Goal: Task Accomplishment & Management: Use online tool/utility

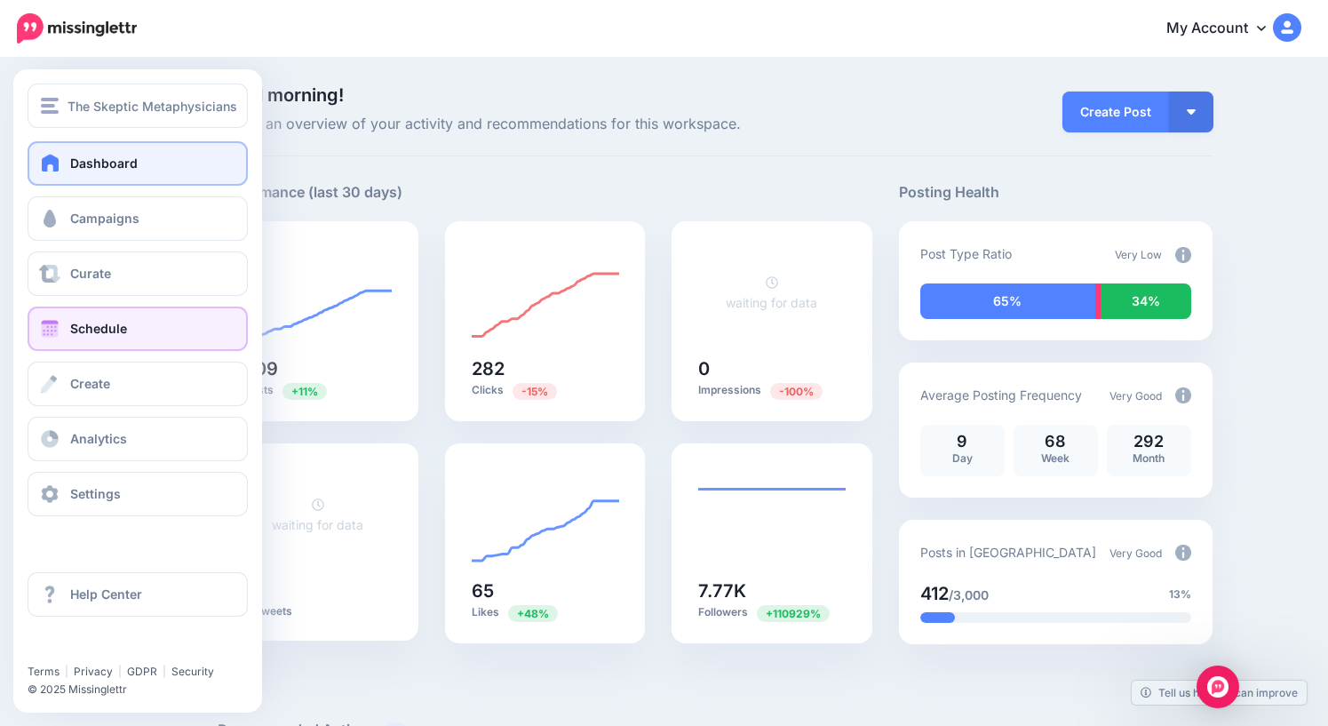
click at [83, 330] on span "Schedule" at bounding box center [98, 328] width 57 height 15
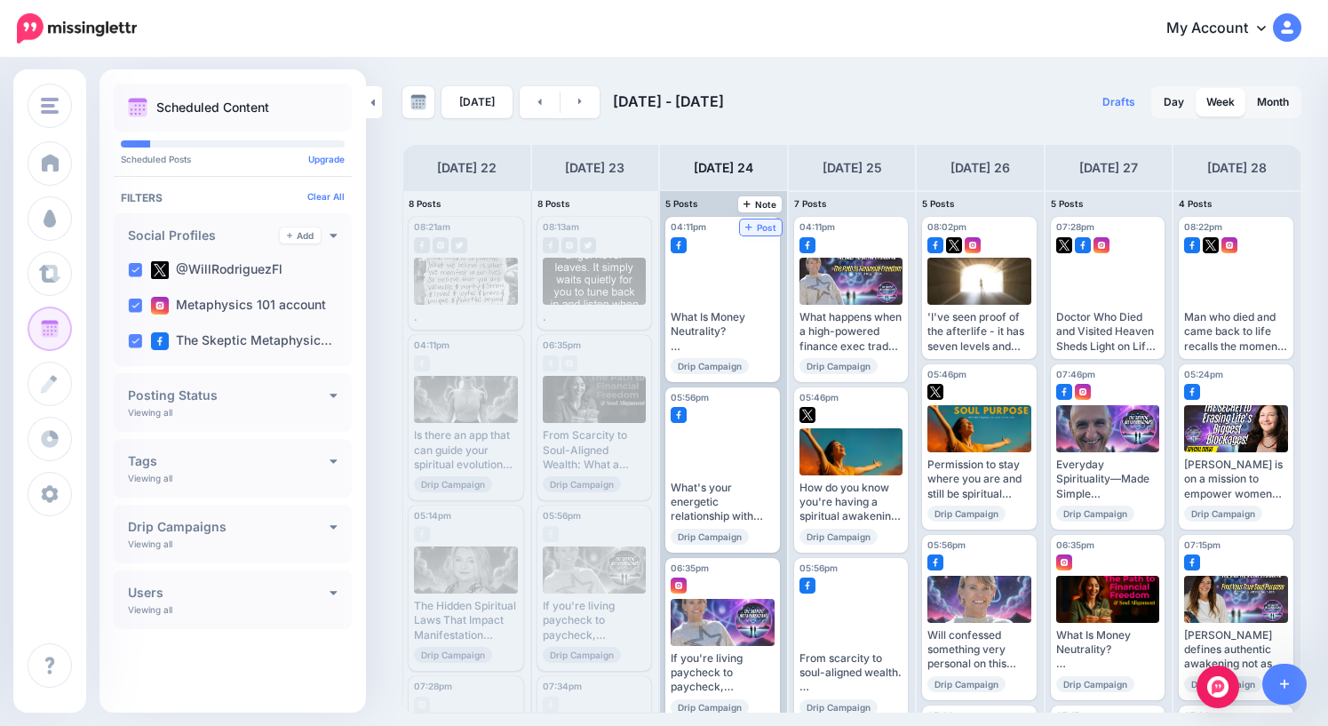
click at [767, 229] on span "Post" at bounding box center [760, 227] width 31 height 9
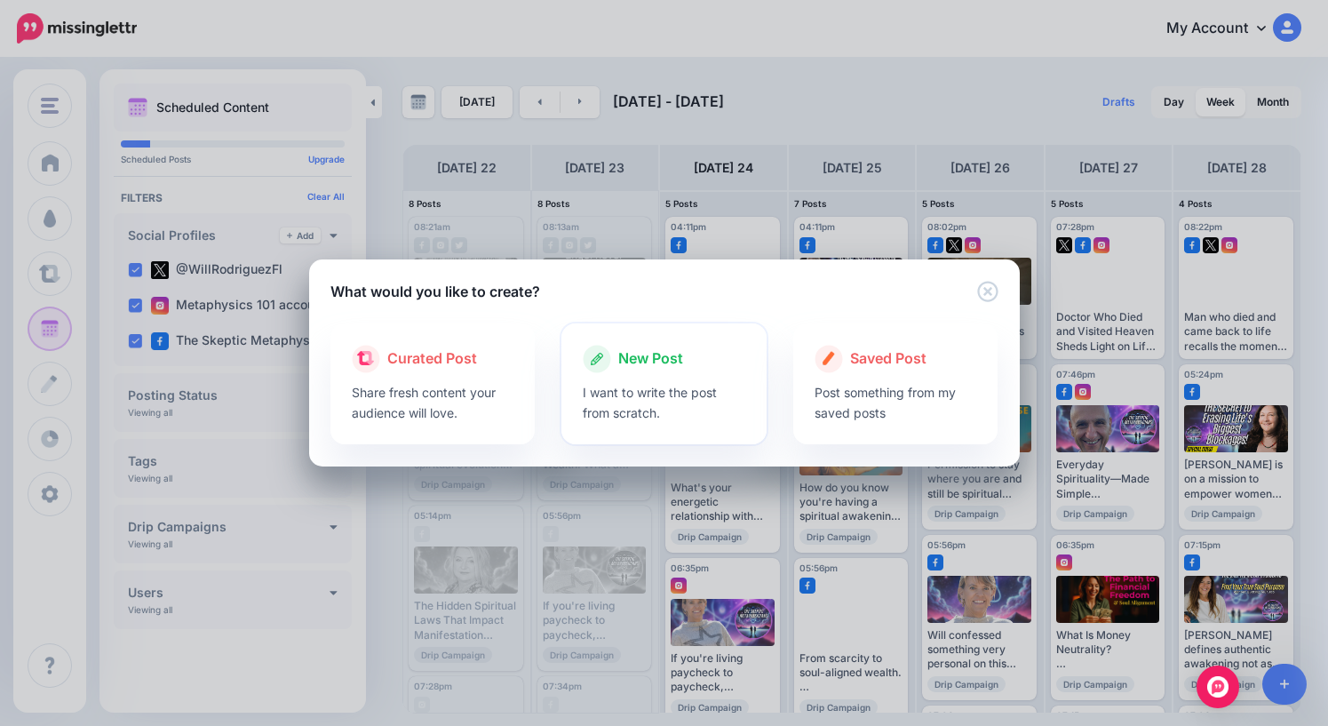
click at [641, 360] on span "New Post" at bounding box center [650, 358] width 65 height 23
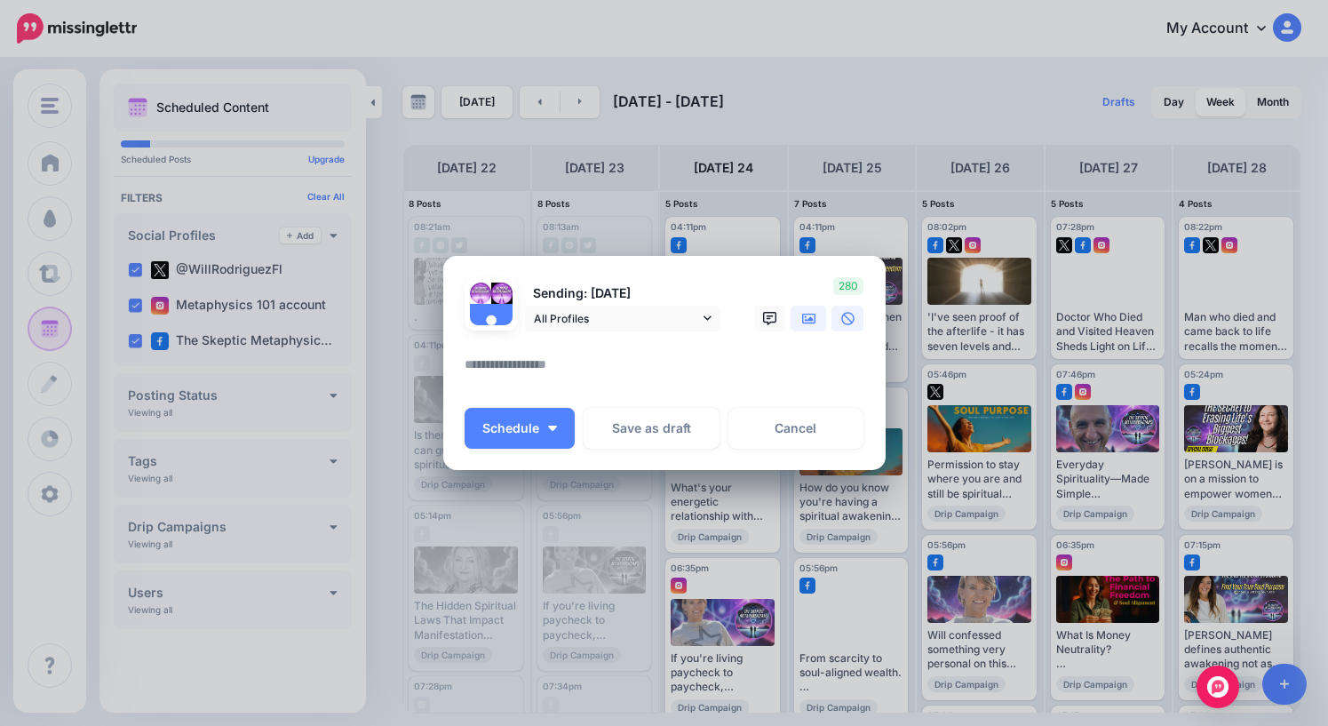
click at [812, 322] on icon at bounding box center [809, 318] width 14 height 11
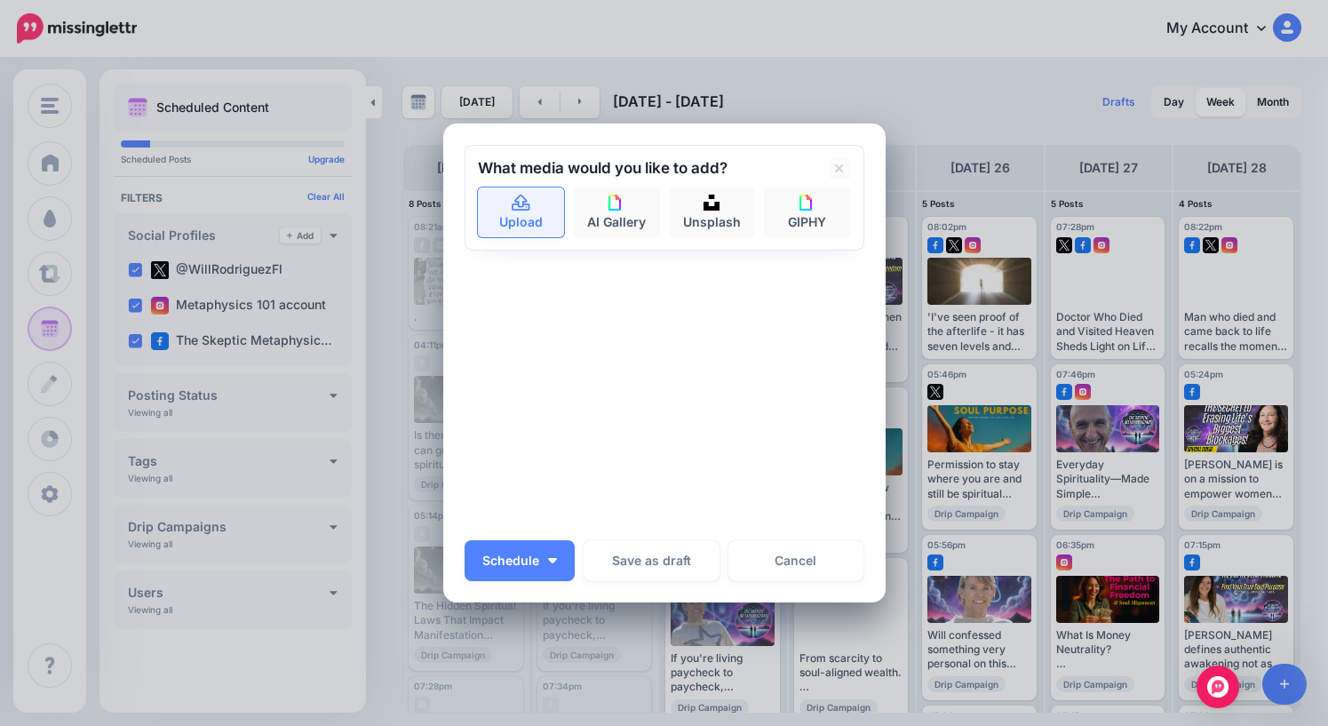
click at [536, 210] on link "Upload" at bounding box center [521, 212] width 87 height 50
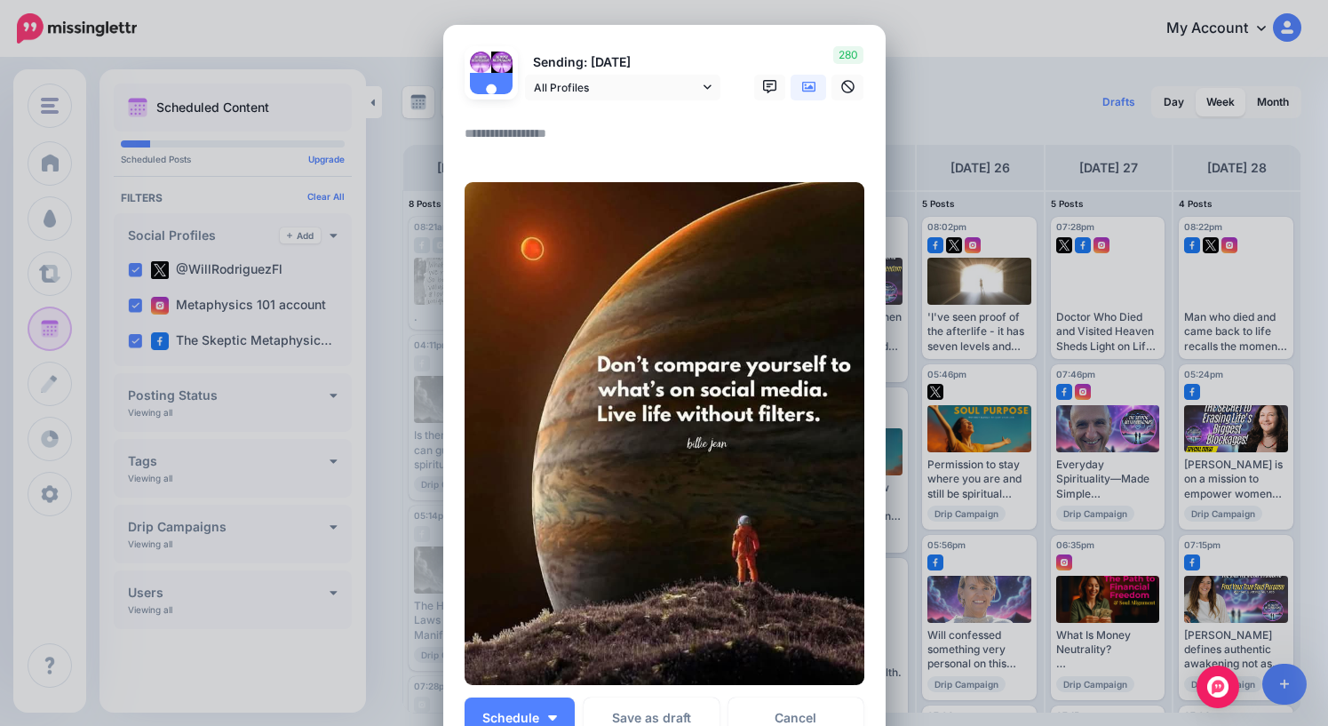
click at [573, 139] on textarea at bounding box center [669, 140] width 409 height 35
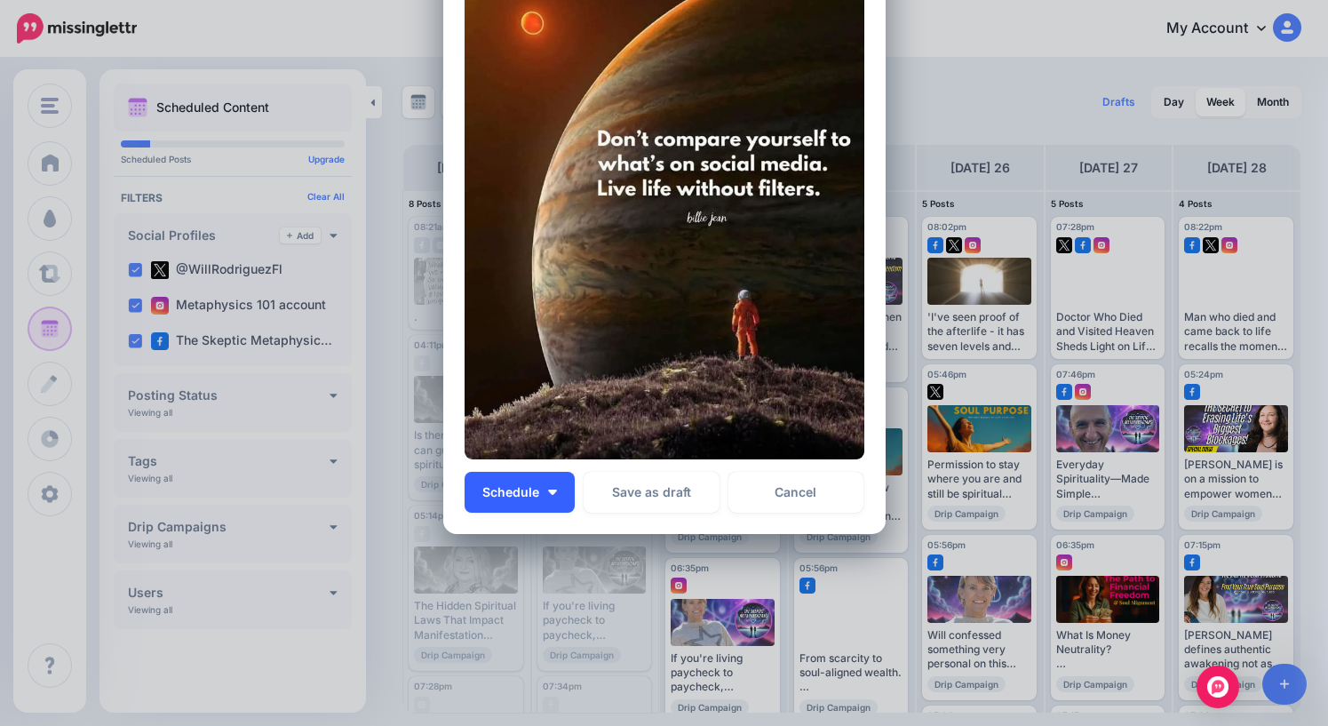
type textarea "*"
click at [536, 486] on span "Schedule" at bounding box center [510, 492] width 57 height 12
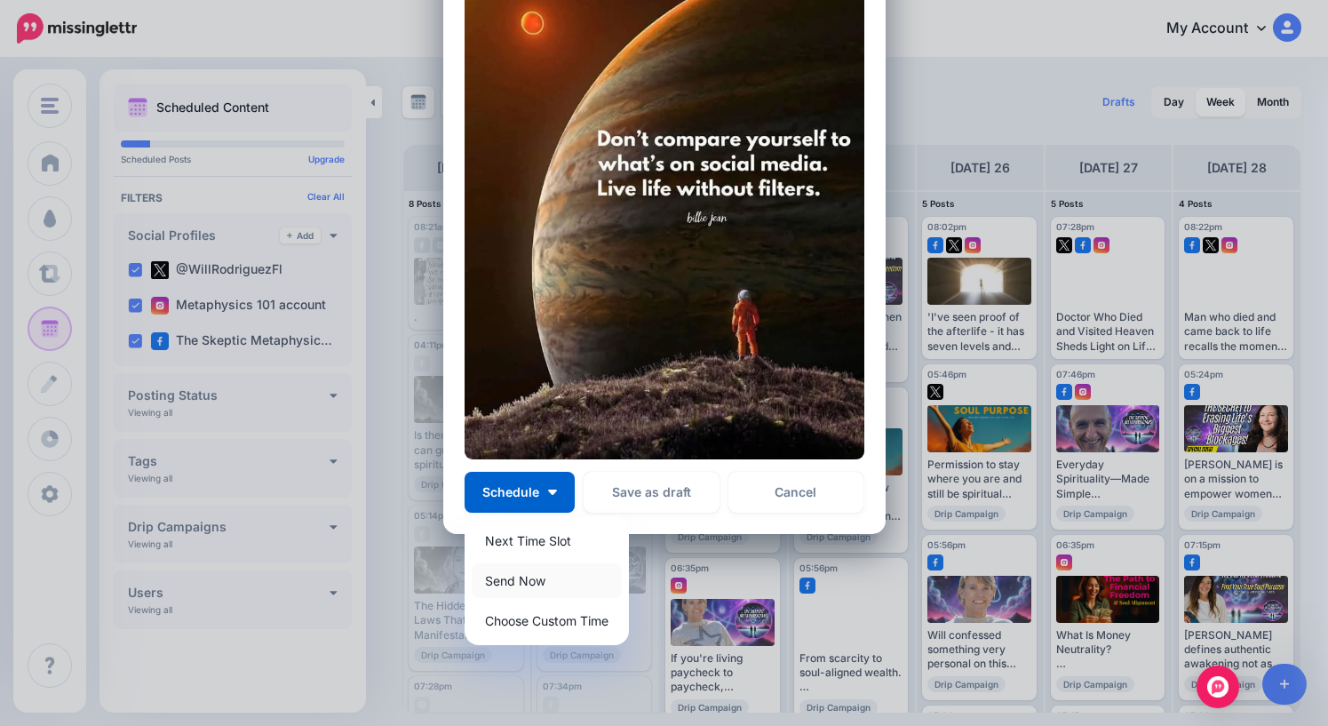
click at [536, 582] on link "Send Now" at bounding box center [547, 580] width 150 height 35
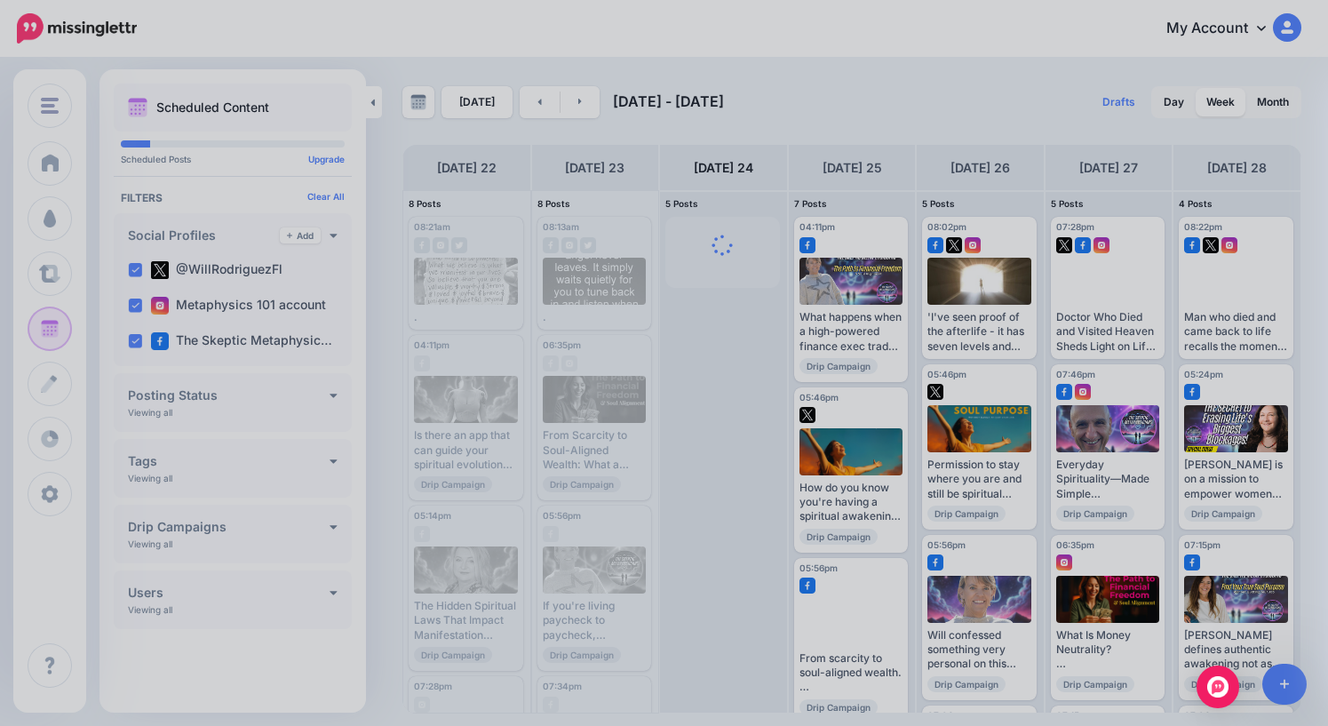
scroll to position [0, 0]
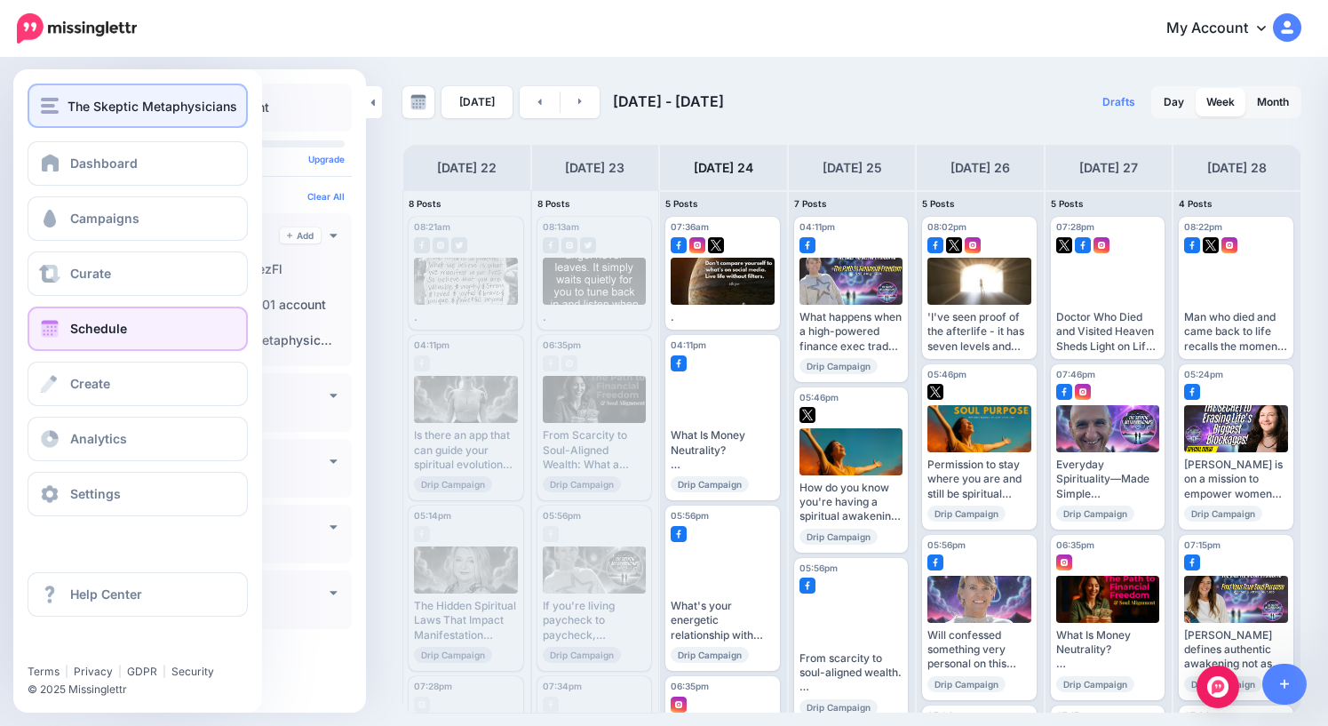
click at [49, 93] on button "The Skeptic Metaphysicians" at bounding box center [138, 105] width 220 height 44
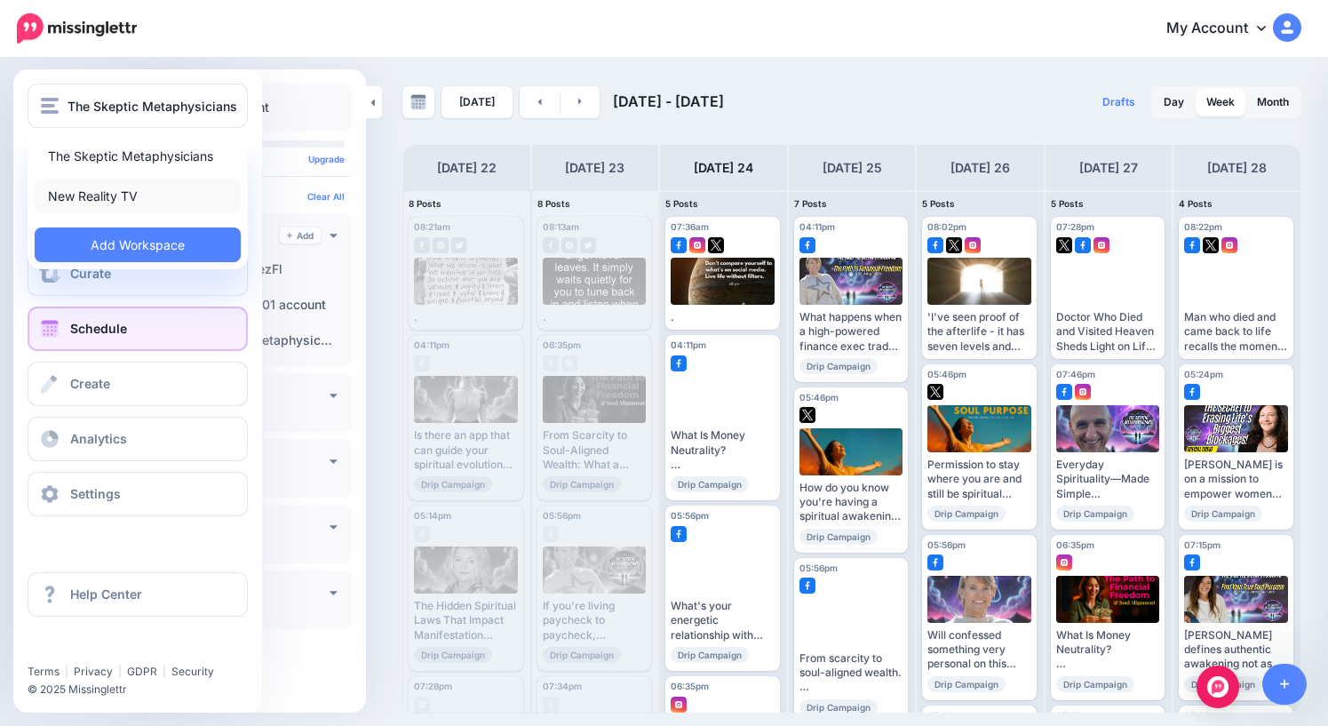
click at [123, 203] on link "New Reality TV" at bounding box center [138, 196] width 206 height 35
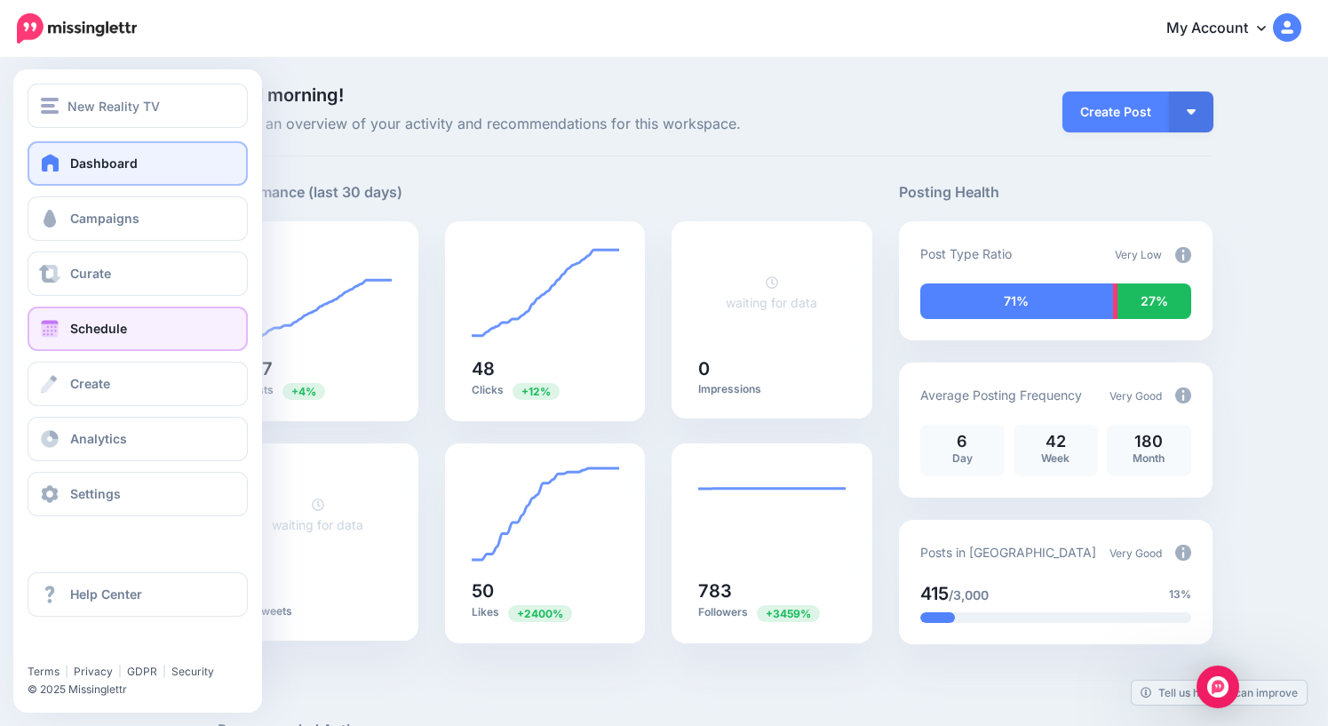
click at [68, 336] on link "Schedule" at bounding box center [138, 328] width 220 height 44
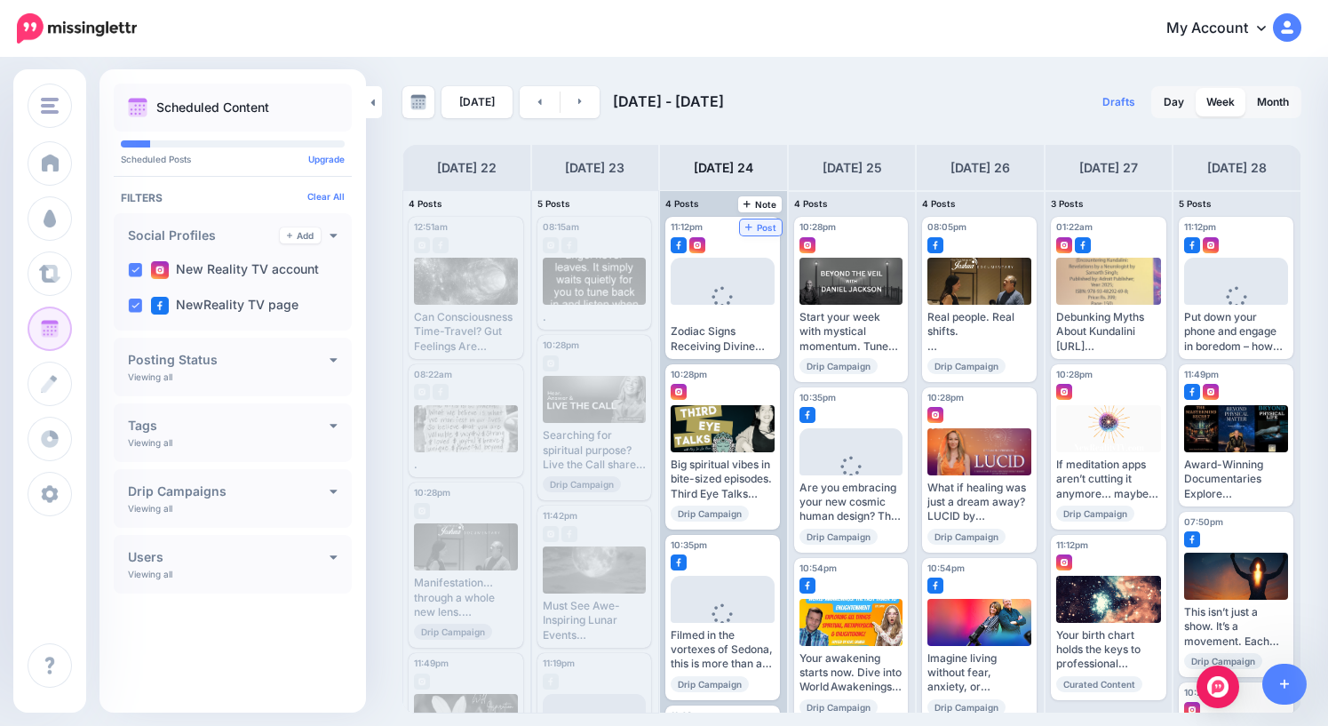
click at [767, 228] on span "Post" at bounding box center [760, 227] width 31 height 9
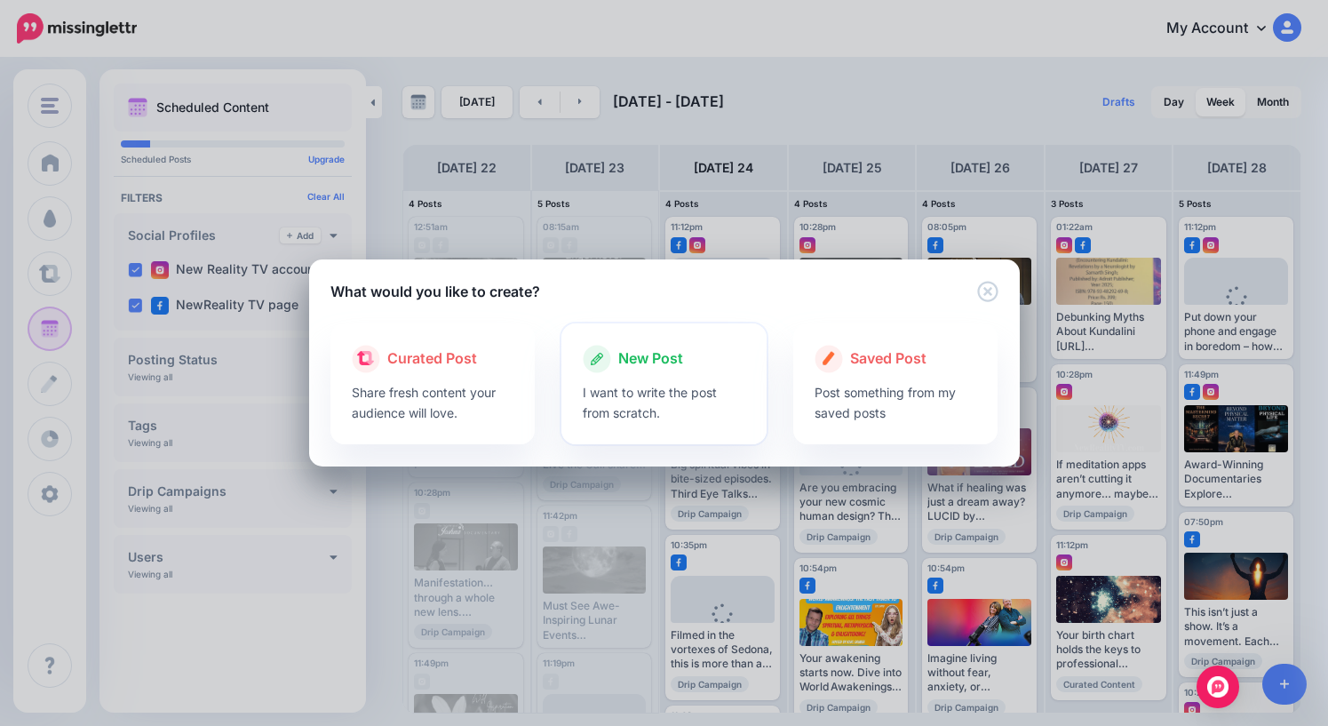
click at [639, 369] on span "New Post" at bounding box center [650, 358] width 65 height 23
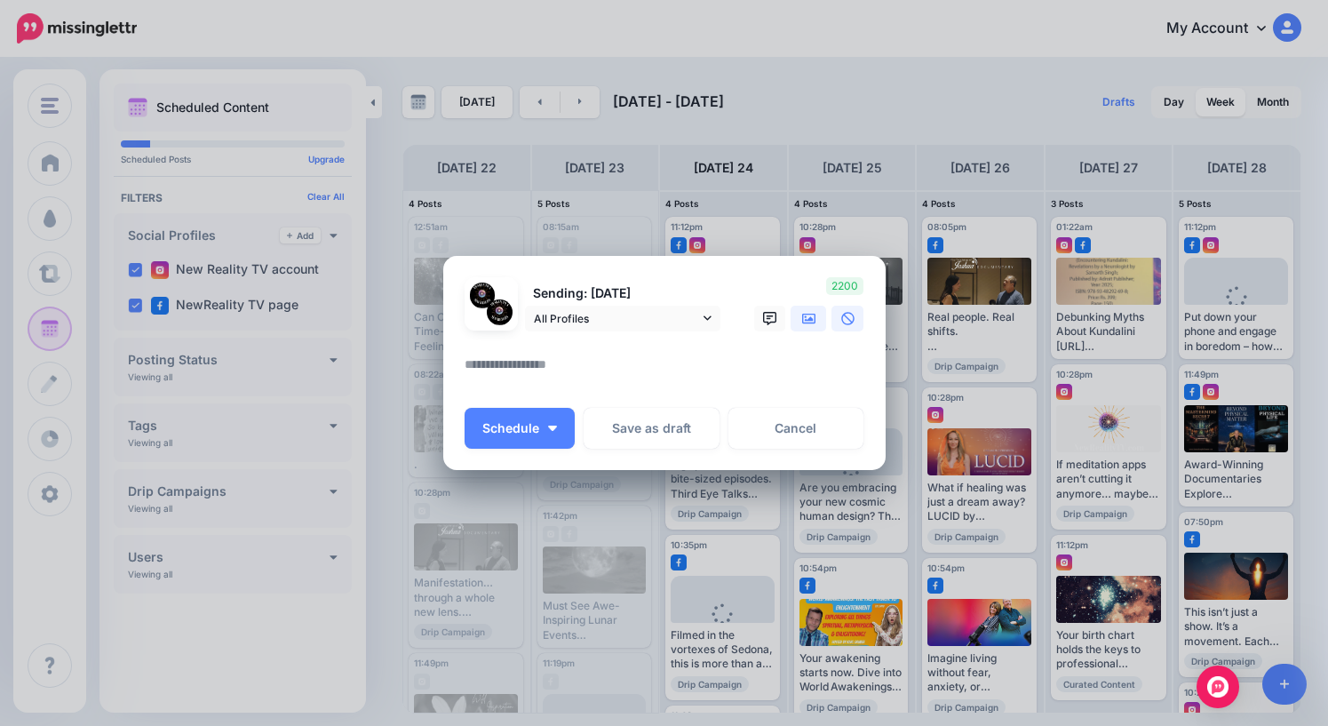
click at [814, 317] on icon at bounding box center [809, 319] width 14 height 14
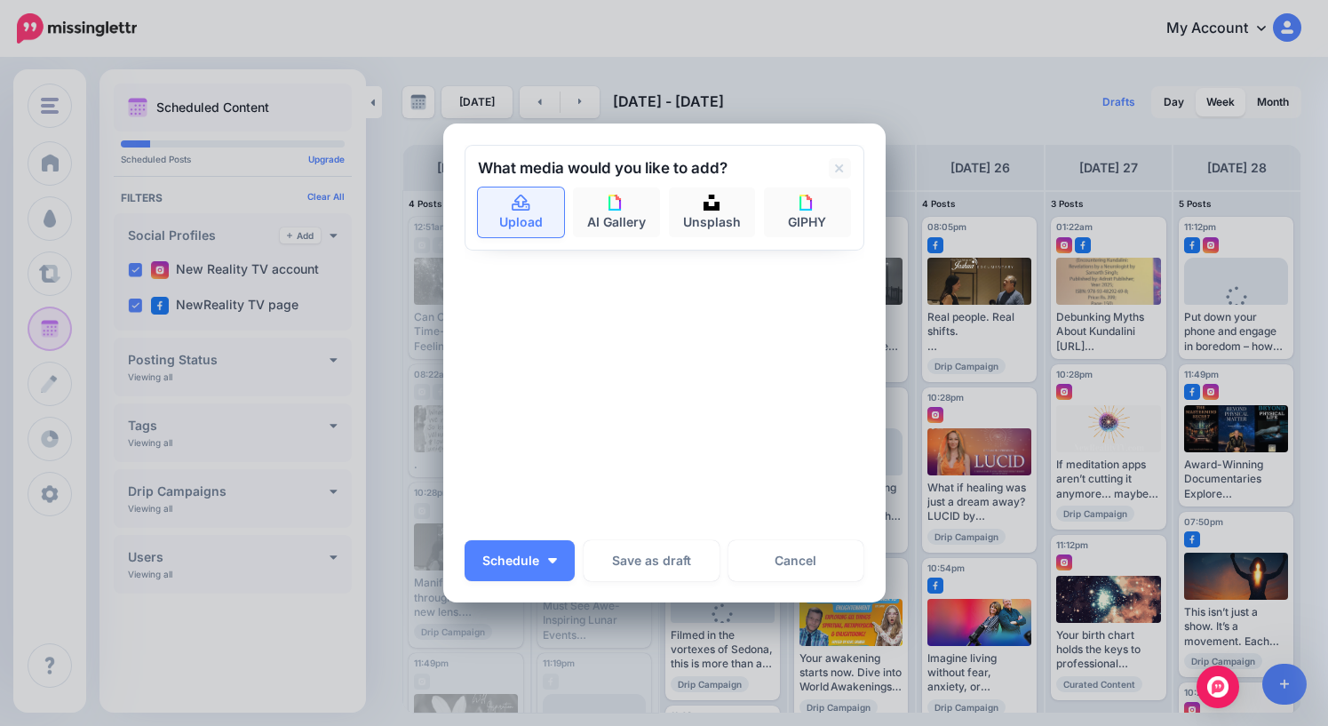
click at [512, 223] on link "Upload" at bounding box center [521, 212] width 87 height 50
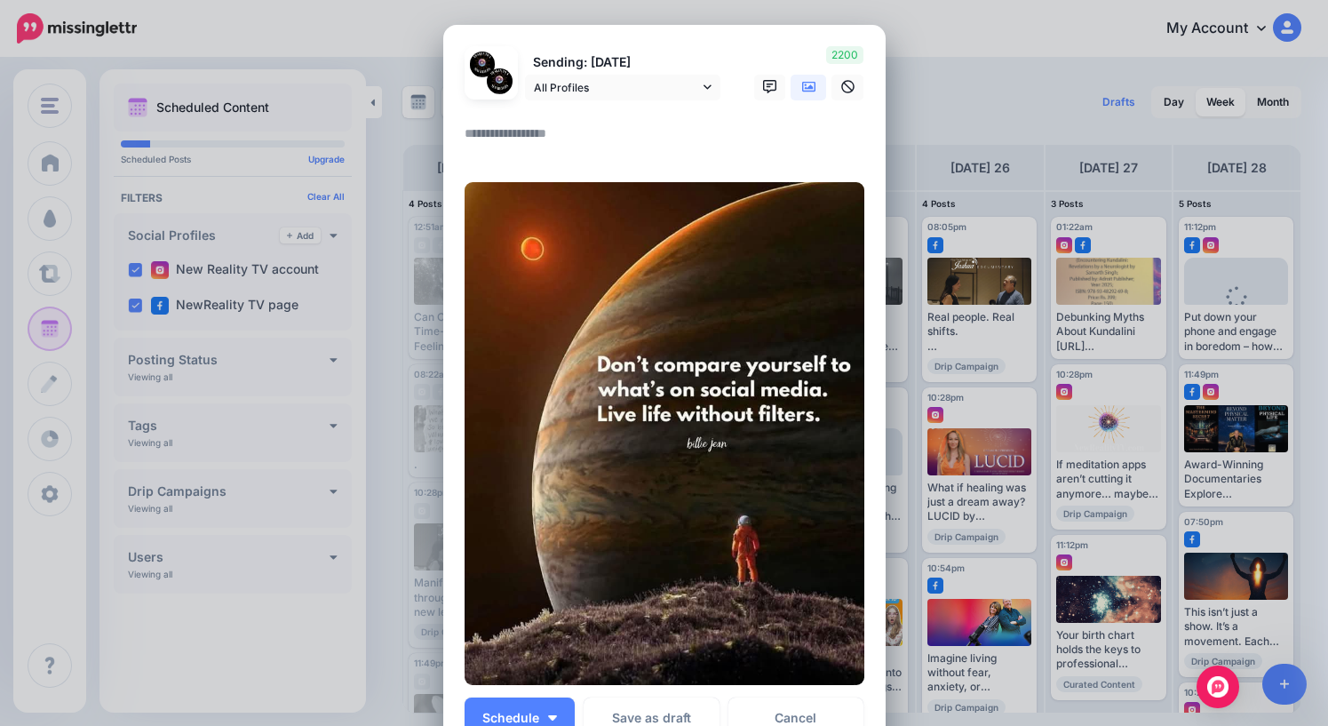
click at [576, 143] on textarea at bounding box center [669, 140] width 409 height 35
type textarea "*"
click at [537, 714] on span "Schedule" at bounding box center [510, 717] width 57 height 12
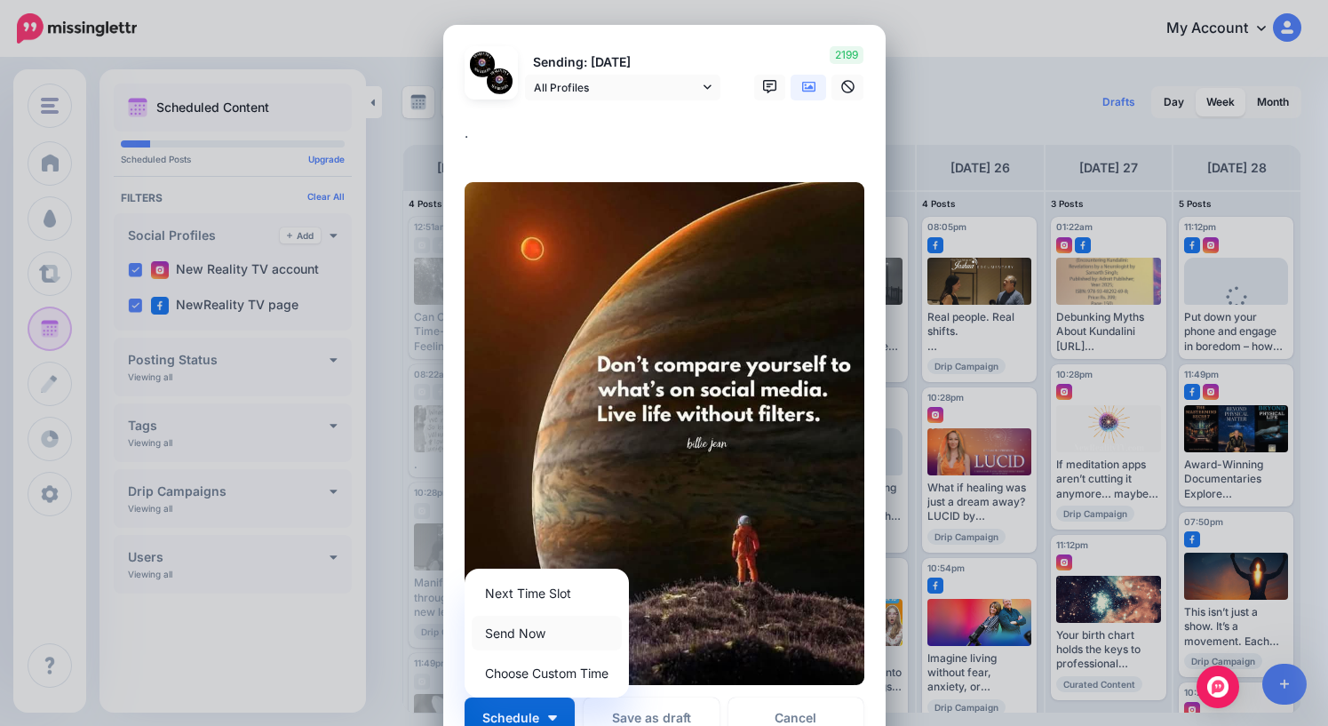
click at [536, 632] on link "Send Now" at bounding box center [547, 632] width 150 height 35
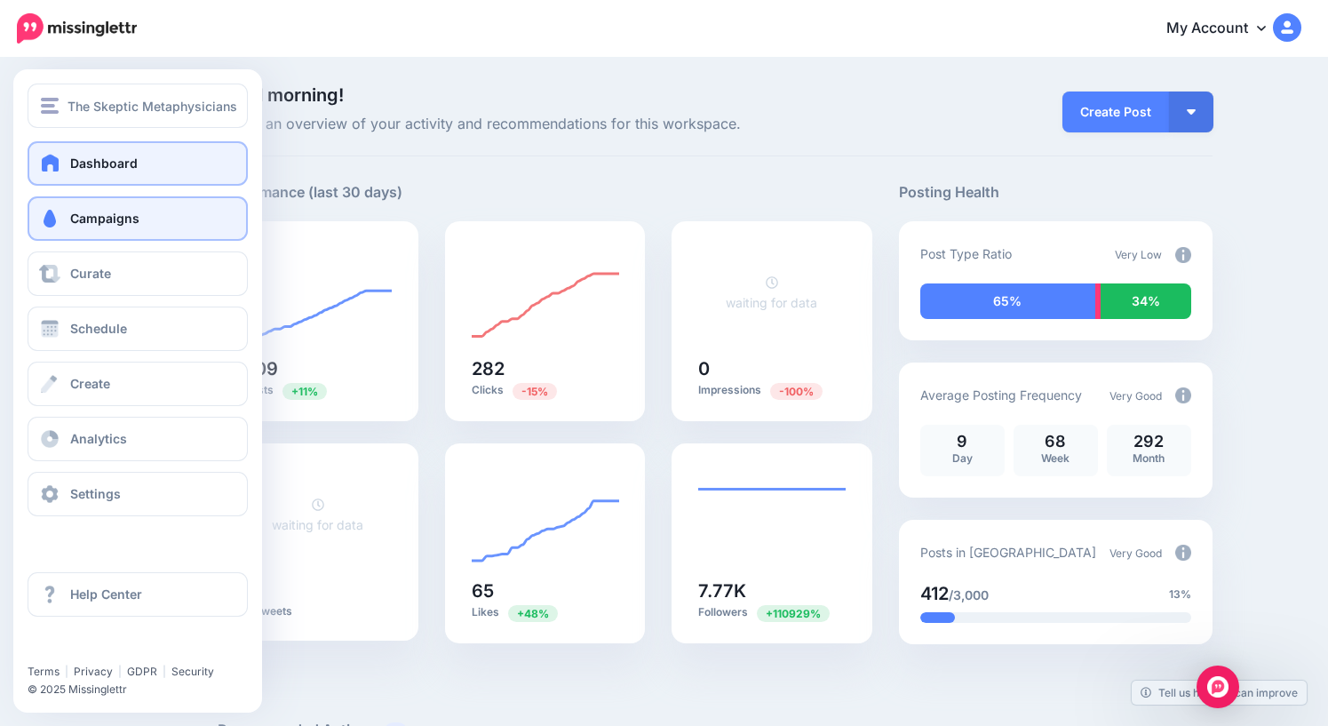
click at [84, 226] on link "Campaigns" at bounding box center [138, 218] width 220 height 44
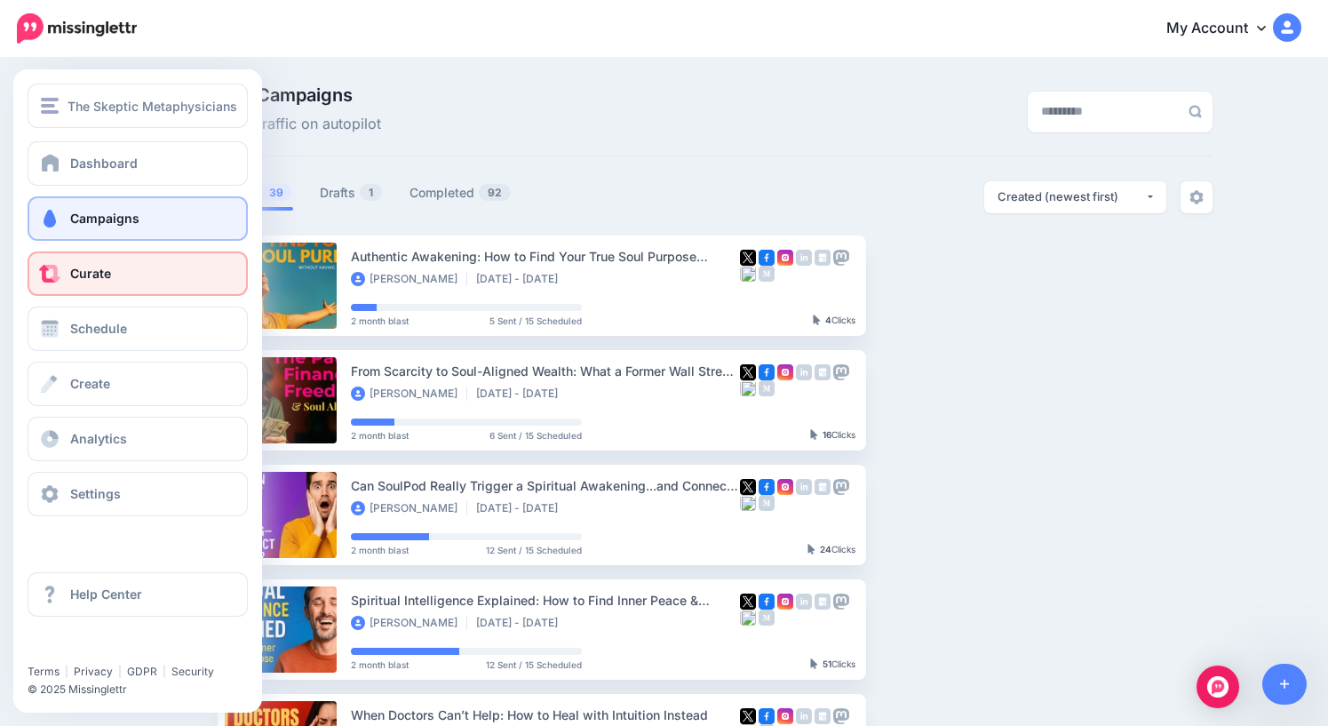
click at [98, 286] on link "Curate" at bounding box center [138, 273] width 220 height 44
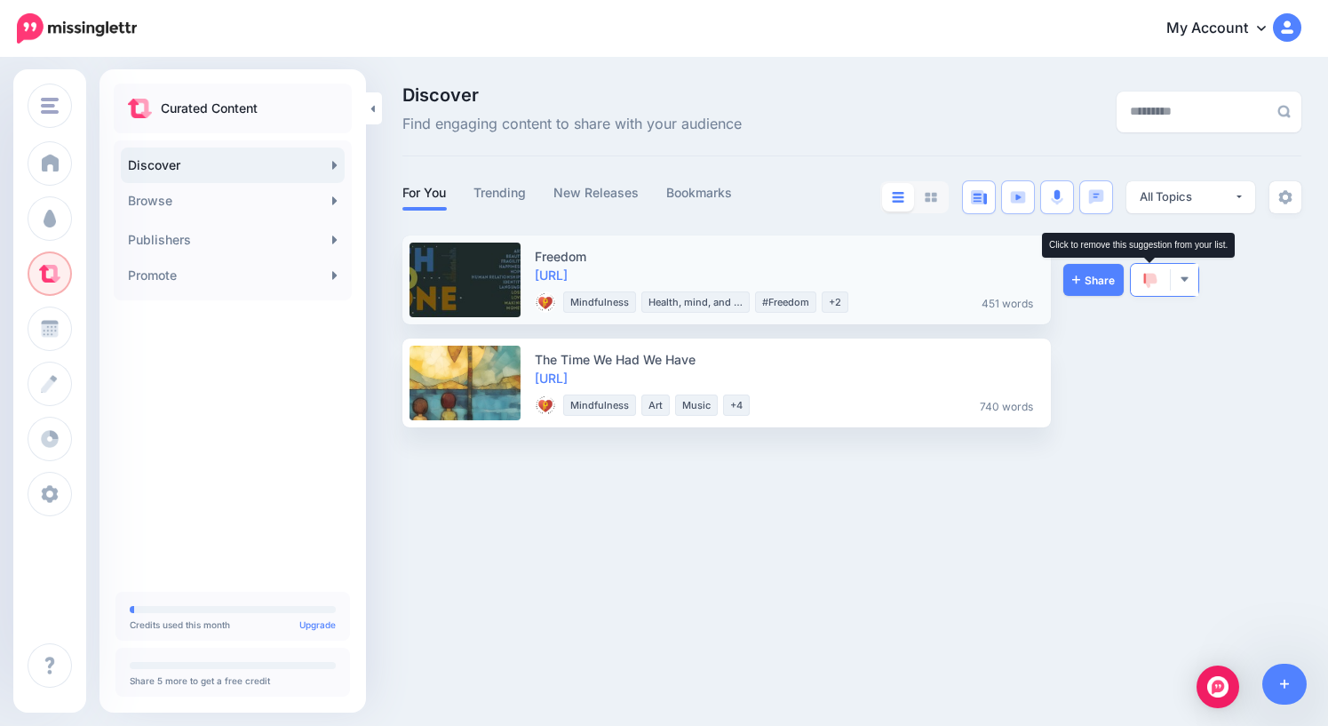
click at [1154, 271] on link at bounding box center [1150, 280] width 39 height 32
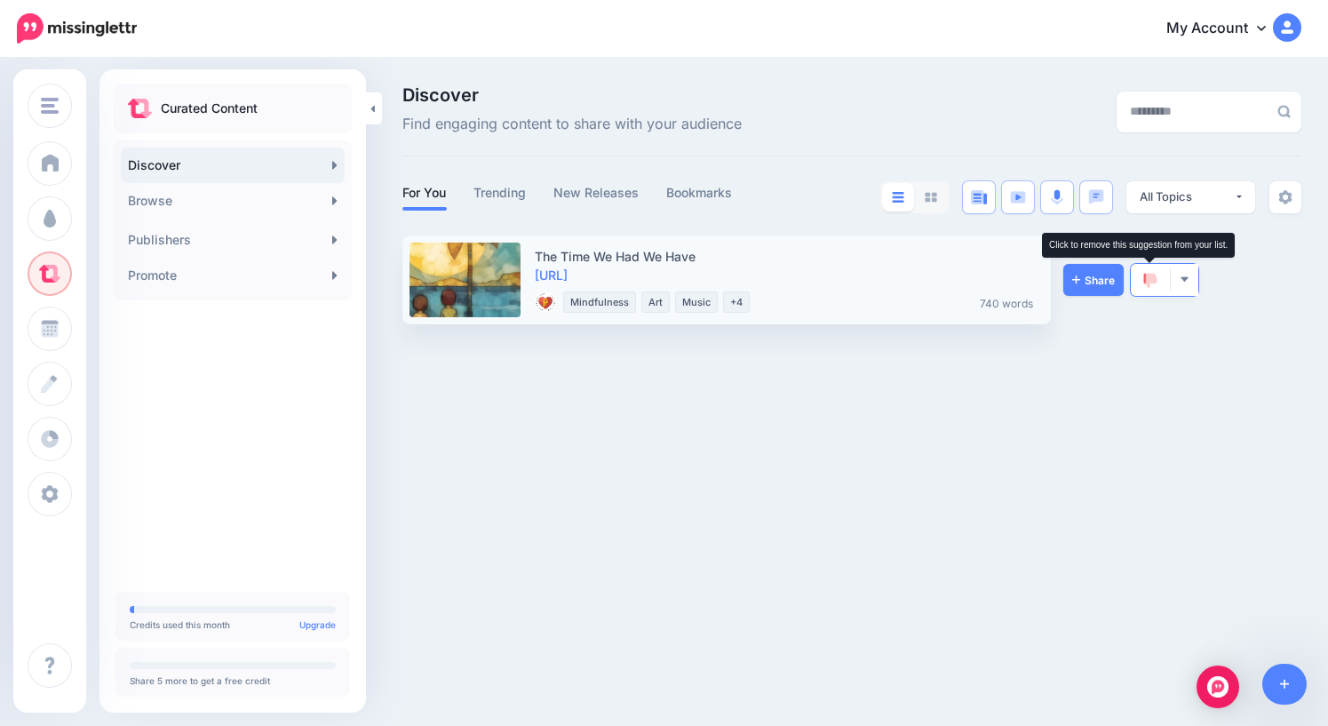
click at [1154, 273] on img at bounding box center [1150, 281] width 14 height 16
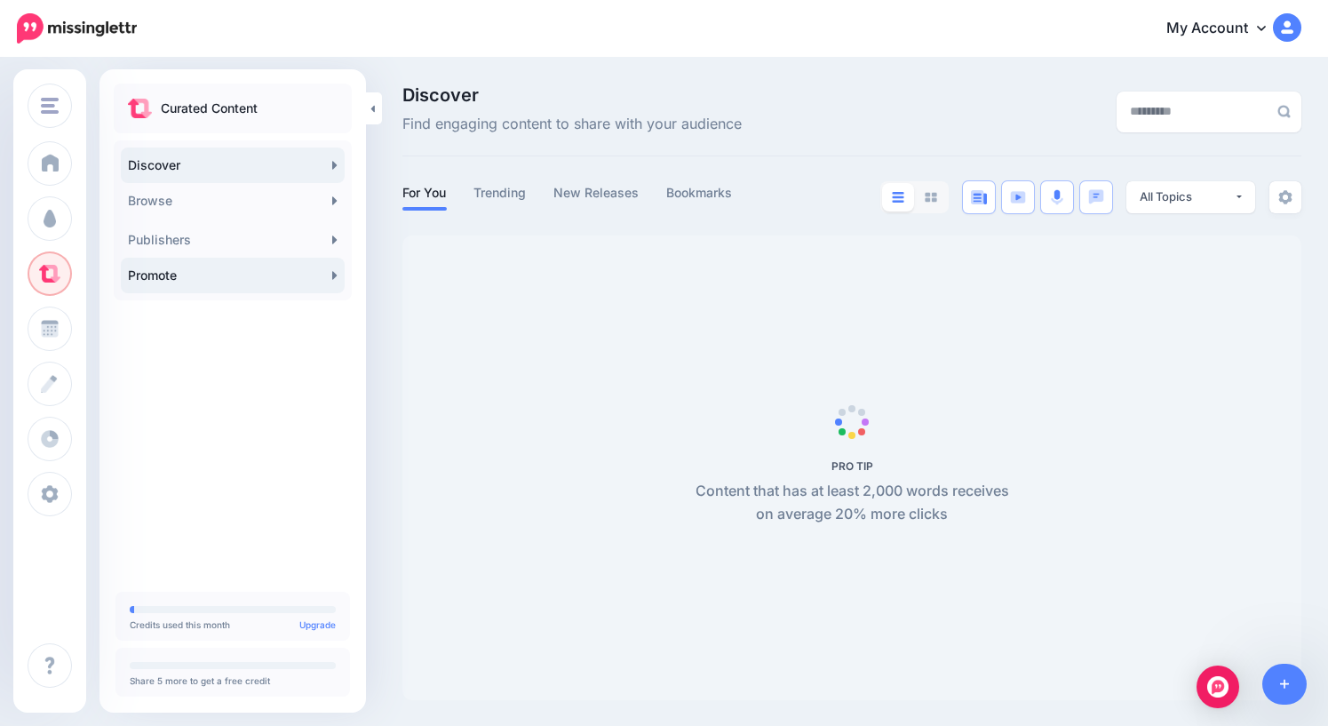
click at [218, 285] on link "Promote" at bounding box center [233, 276] width 224 height 36
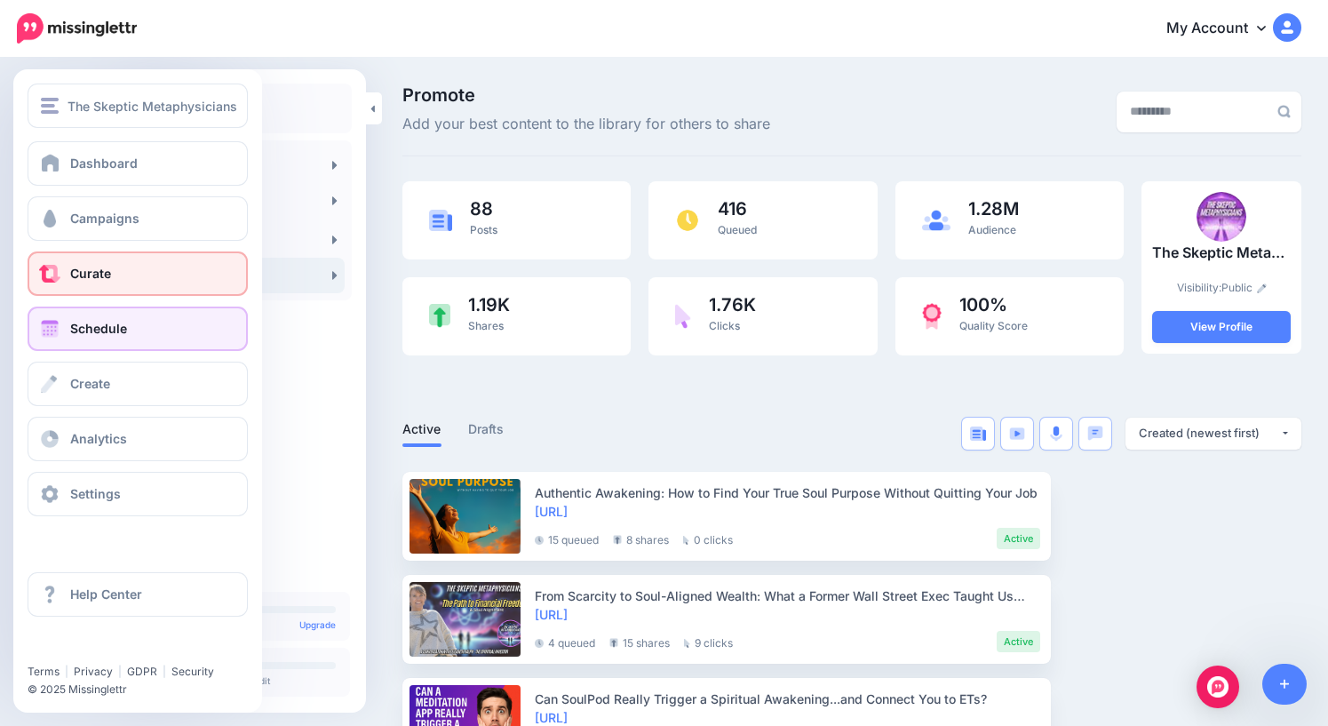
click at [81, 332] on span "Schedule" at bounding box center [98, 328] width 57 height 15
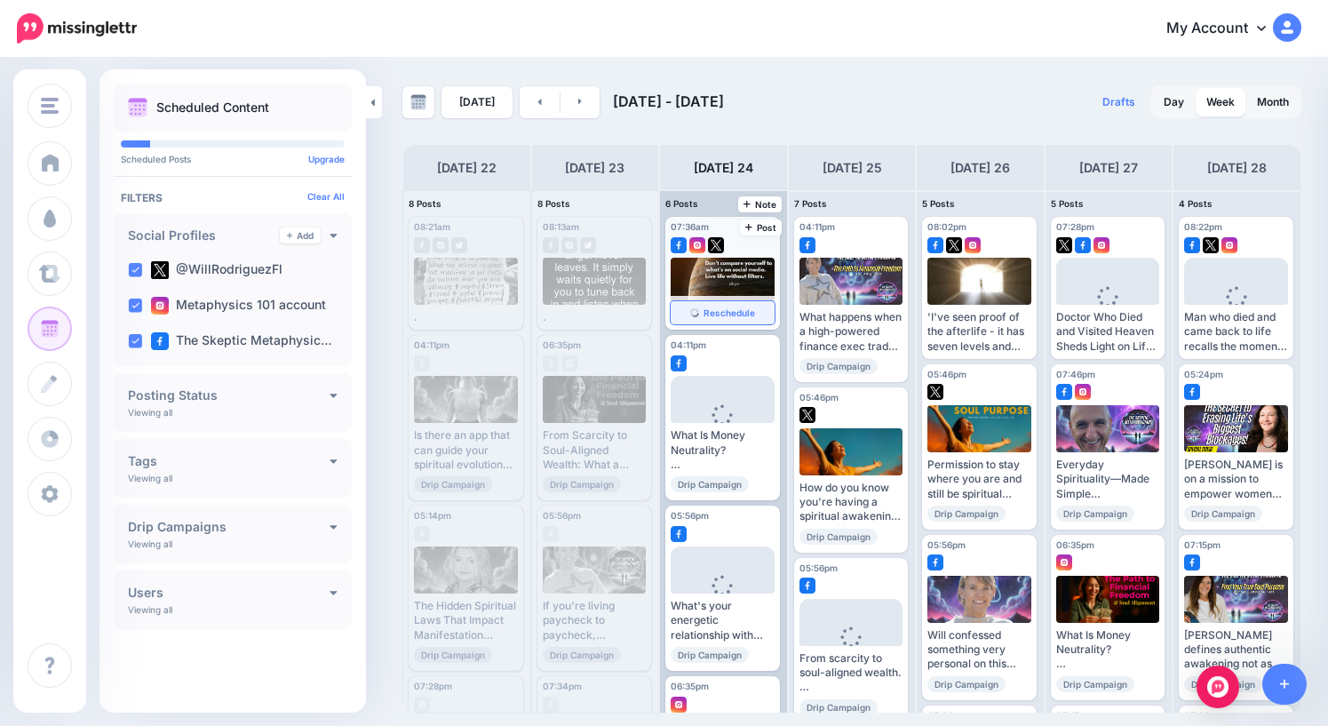
click at [724, 314] on span "Reschedule" at bounding box center [729, 312] width 52 height 9
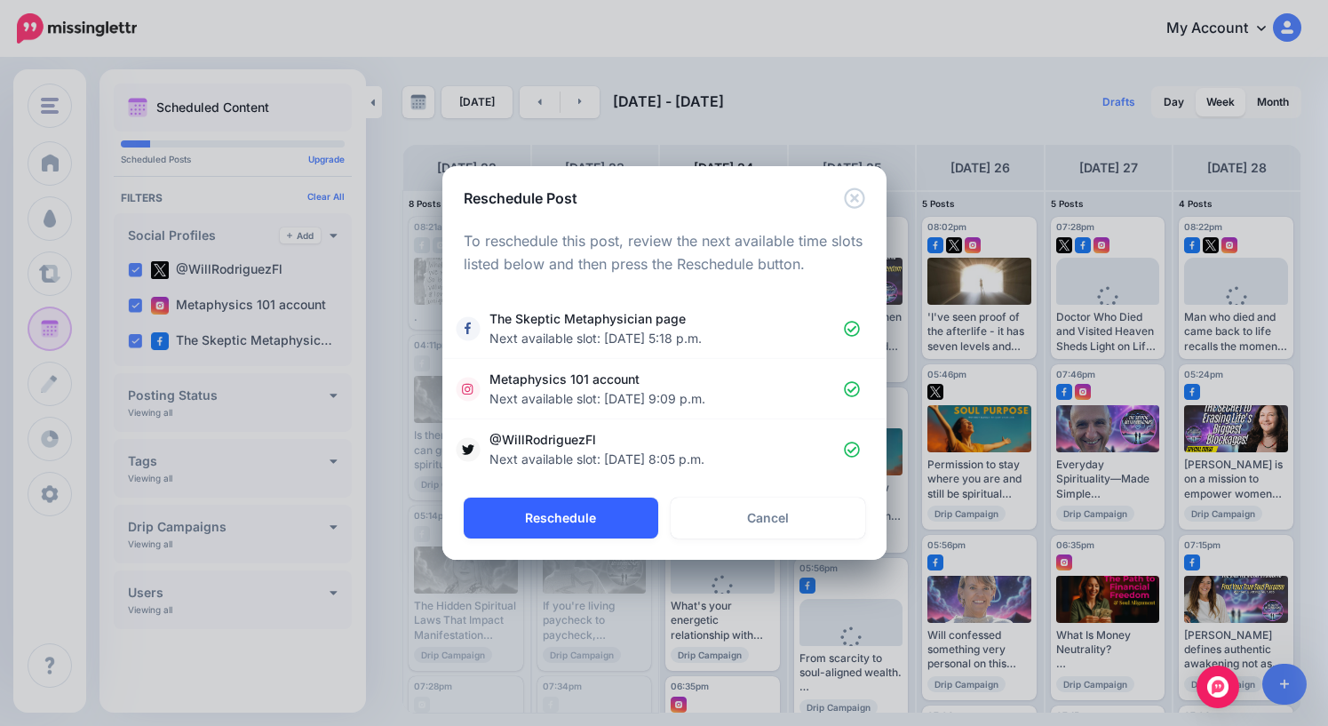
click at [584, 519] on button "Reschedule" at bounding box center [561, 517] width 195 height 41
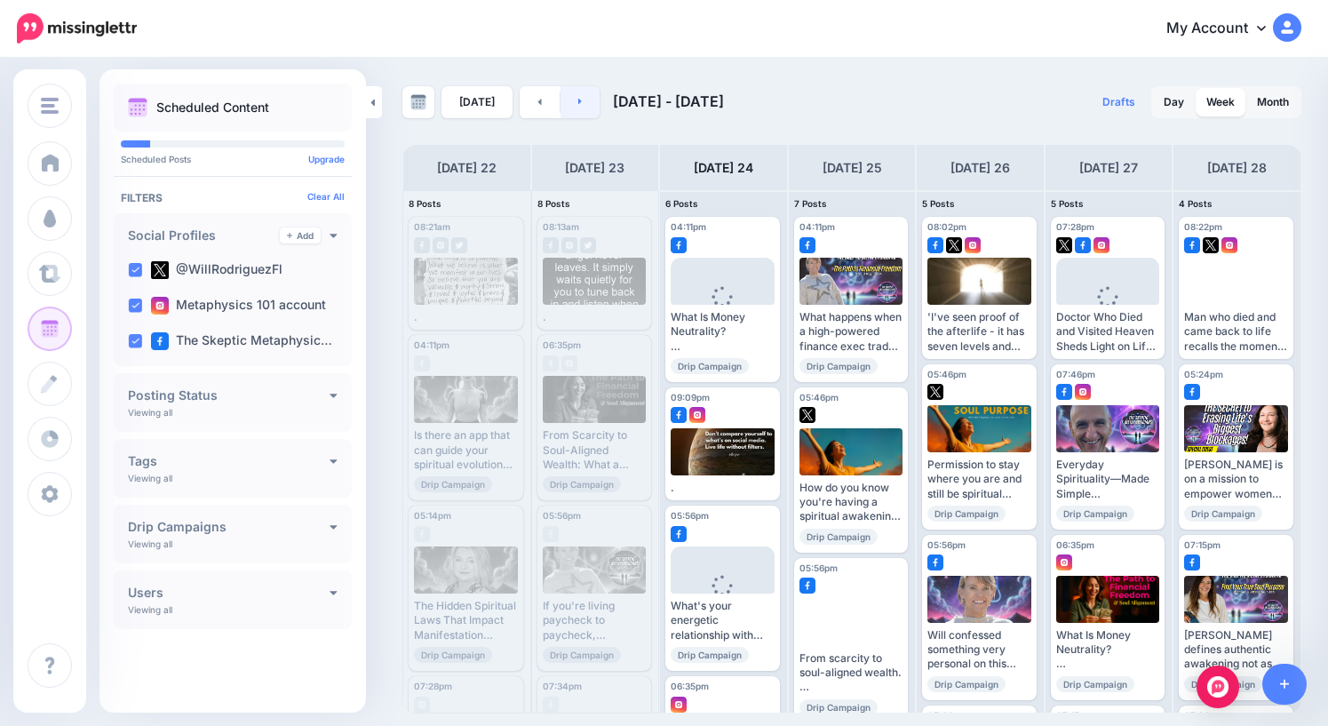
click at [578, 103] on icon at bounding box center [580, 102] width 4 height 6
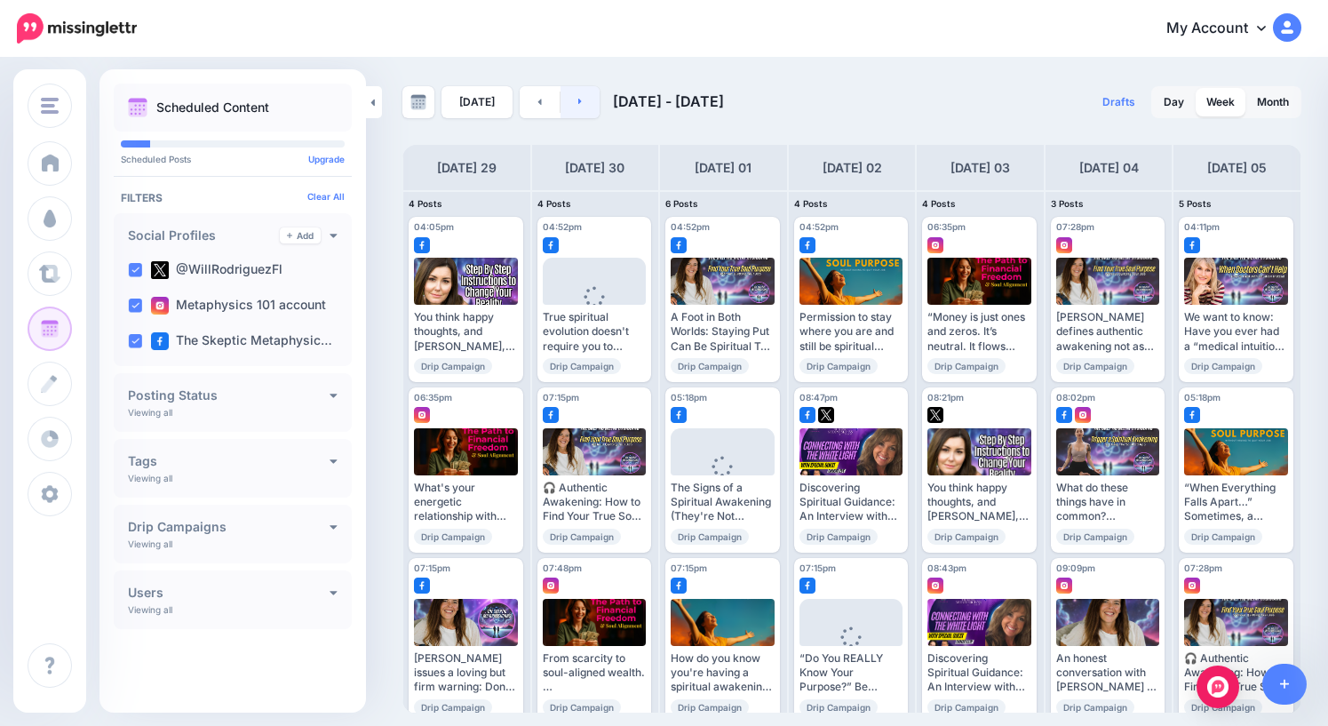
click at [578, 100] on icon at bounding box center [580, 101] width 4 height 11
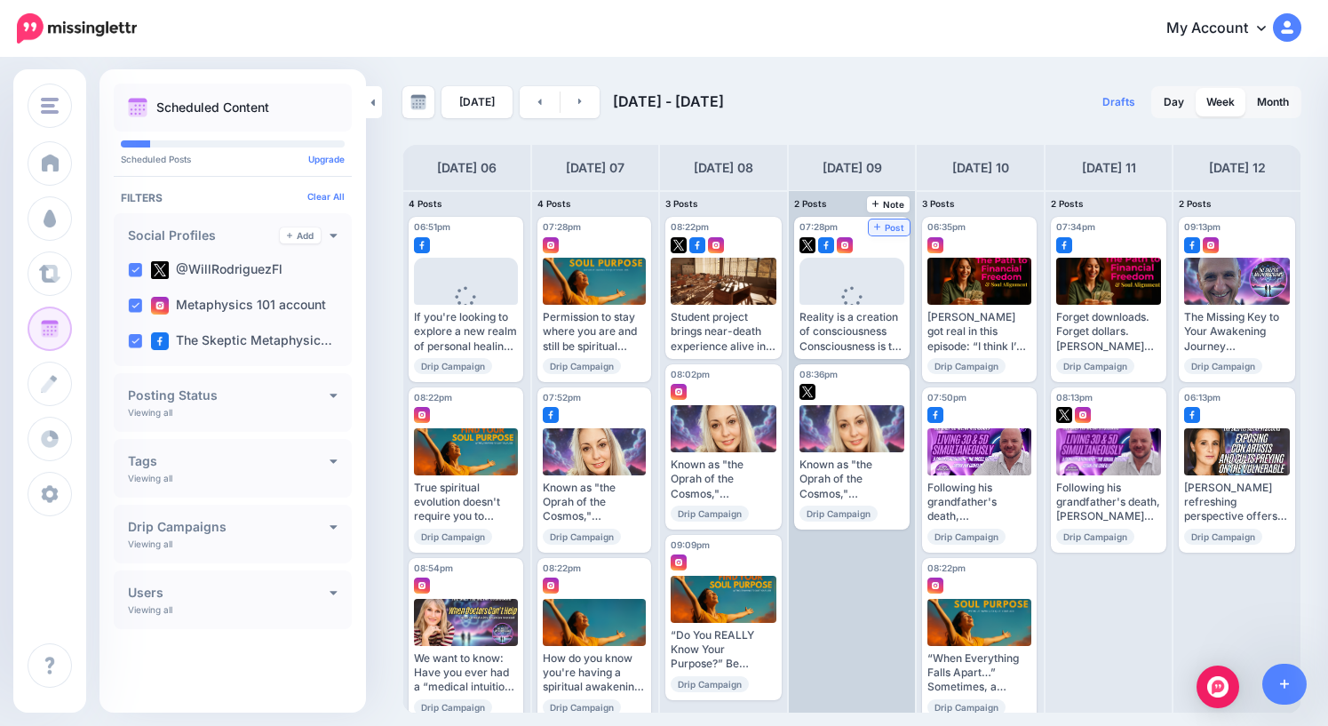
click at [890, 226] on span "Post" at bounding box center [889, 227] width 31 height 9
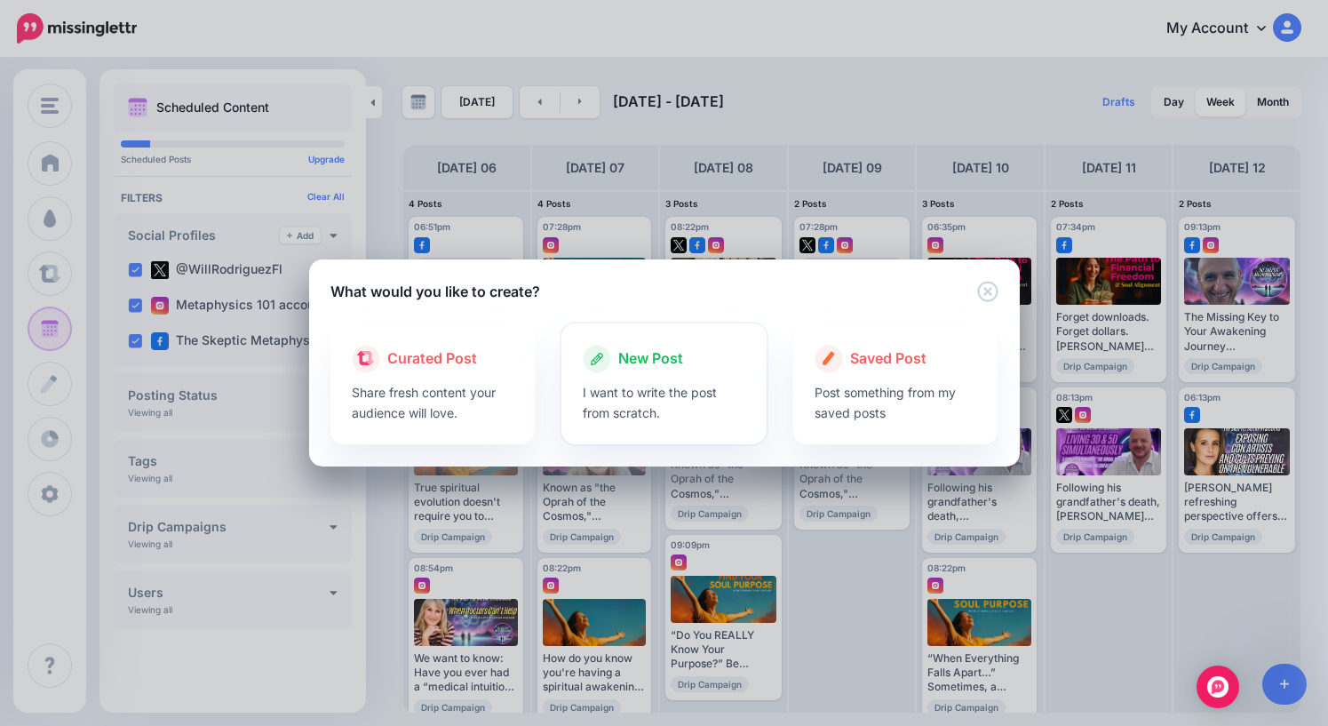
click at [662, 360] on span "New Post" at bounding box center [650, 358] width 65 height 23
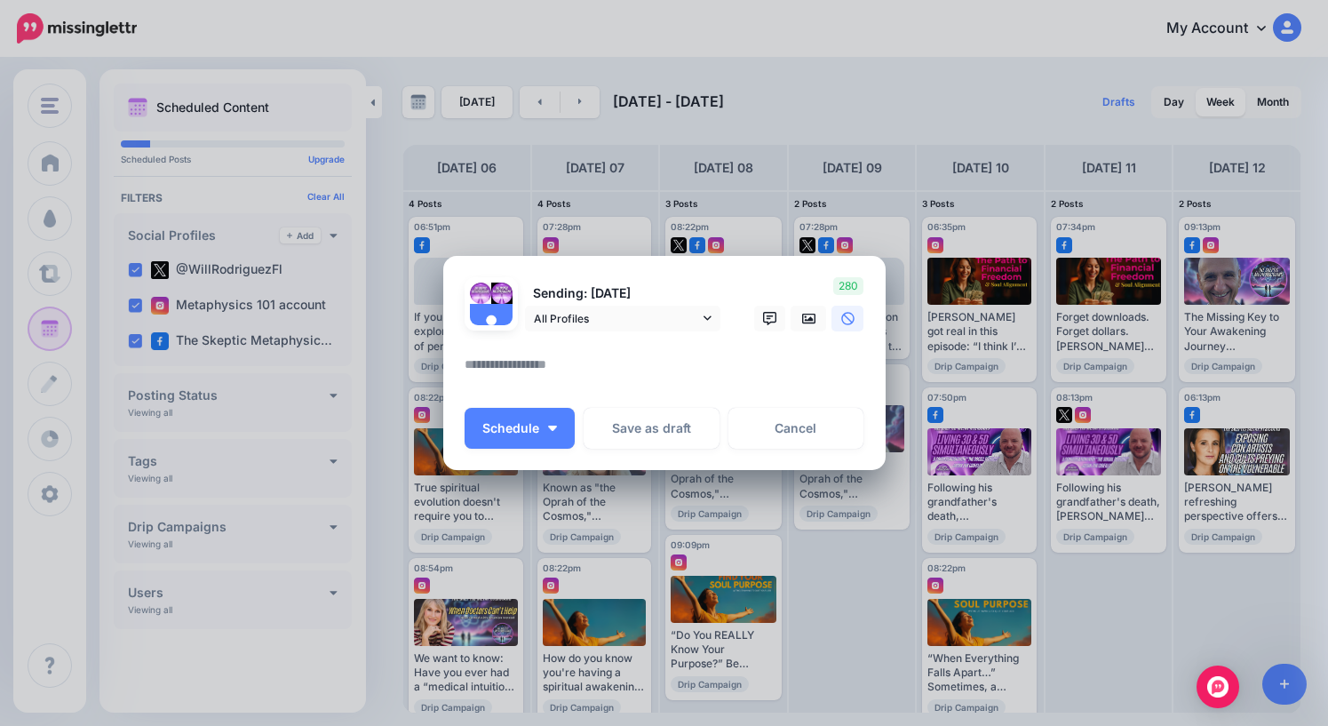
click at [643, 364] on textarea at bounding box center [669, 370] width 409 height 35
paste textarea "**********"
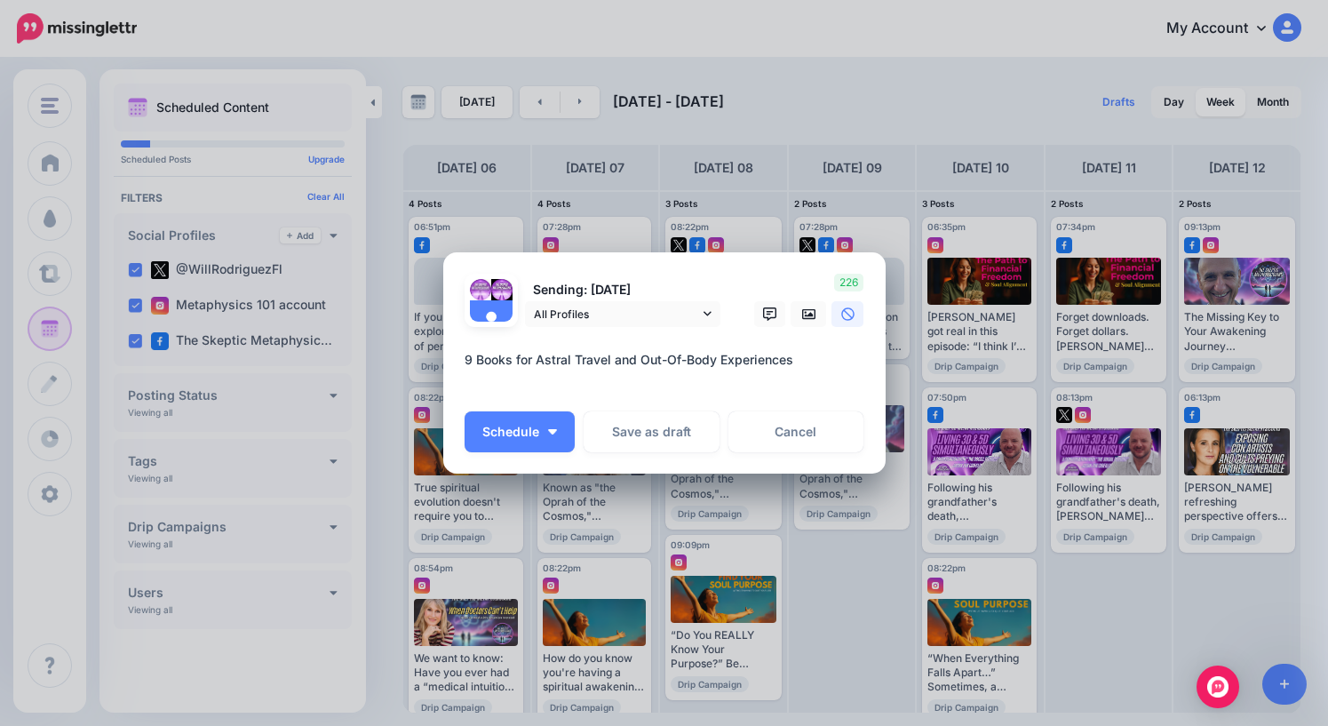
click at [558, 379] on textarea "**********" at bounding box center [669, 370] width 409 height 43
paste textarea "**********"
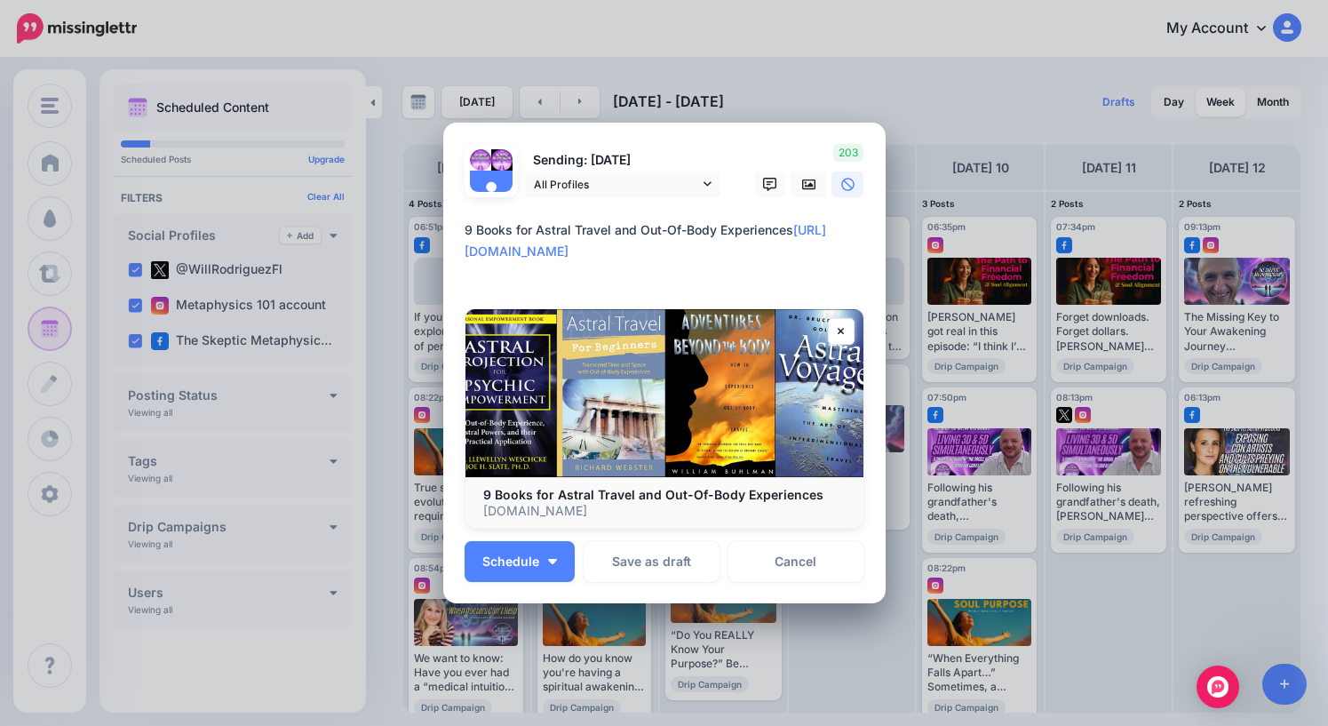
drag, startPoint x: 551, startPoint y: 272, endPoint x: 449, endPoint y: 223, distance: 113.2
click at [449, 223] on div "Loading Sending: 9th Oct All Profiles" at bounding box center [664, 363] width 442 height 481
type textarea "**********"
click at [527, 568] on span "Schedule" at bounding box center [510, 561] width 57 height 12
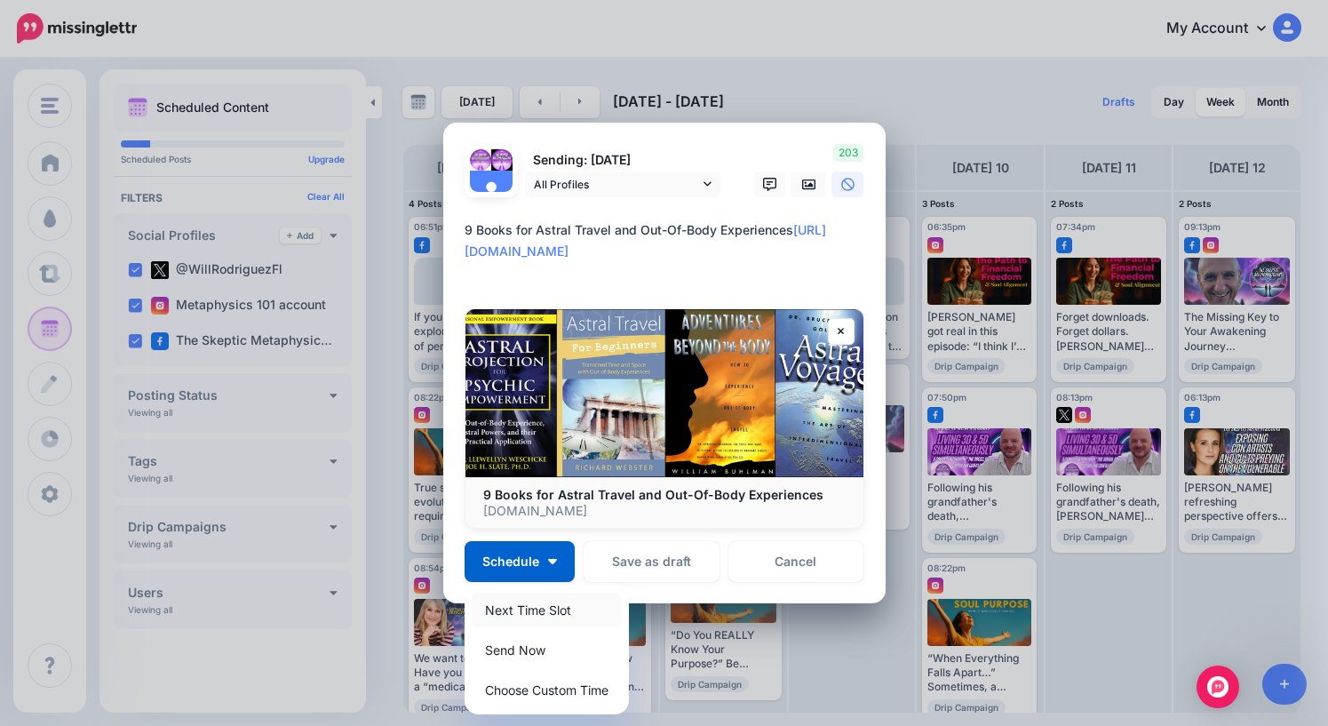
click at [537, 614] on link "Next Time Slot" at bounding box center [547, 609] width 150 height 35
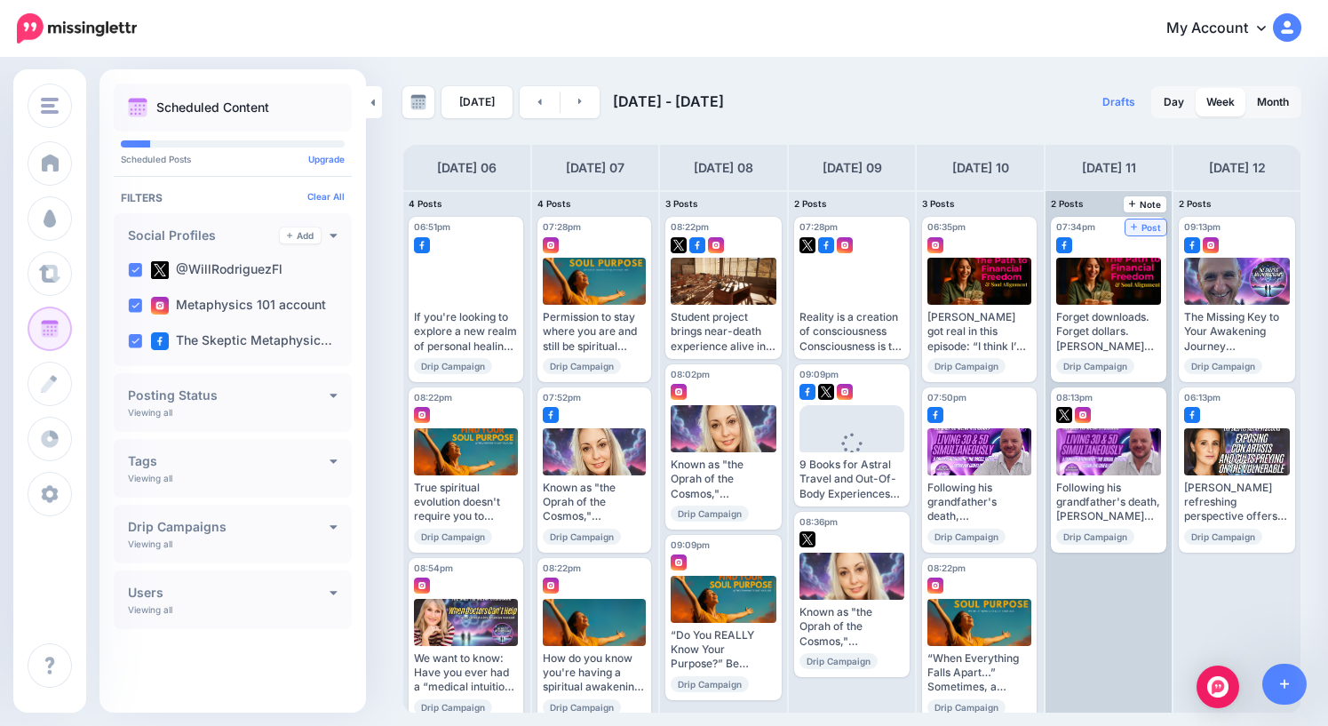
click at [1155, 231] on span "Post" at bounding box center [1146, 227] width 31 height 9
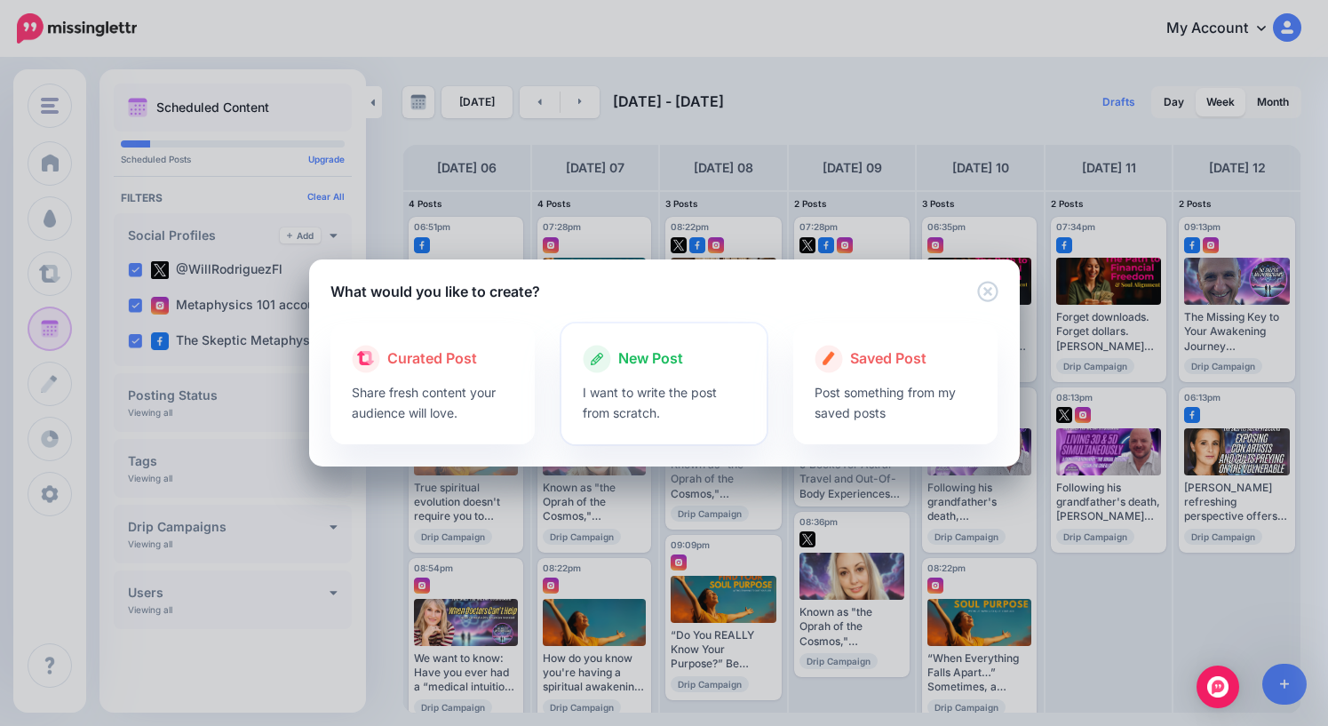
click at [628, 358] on span "New Post" at bounding box center [650, 358] width 65 height 23
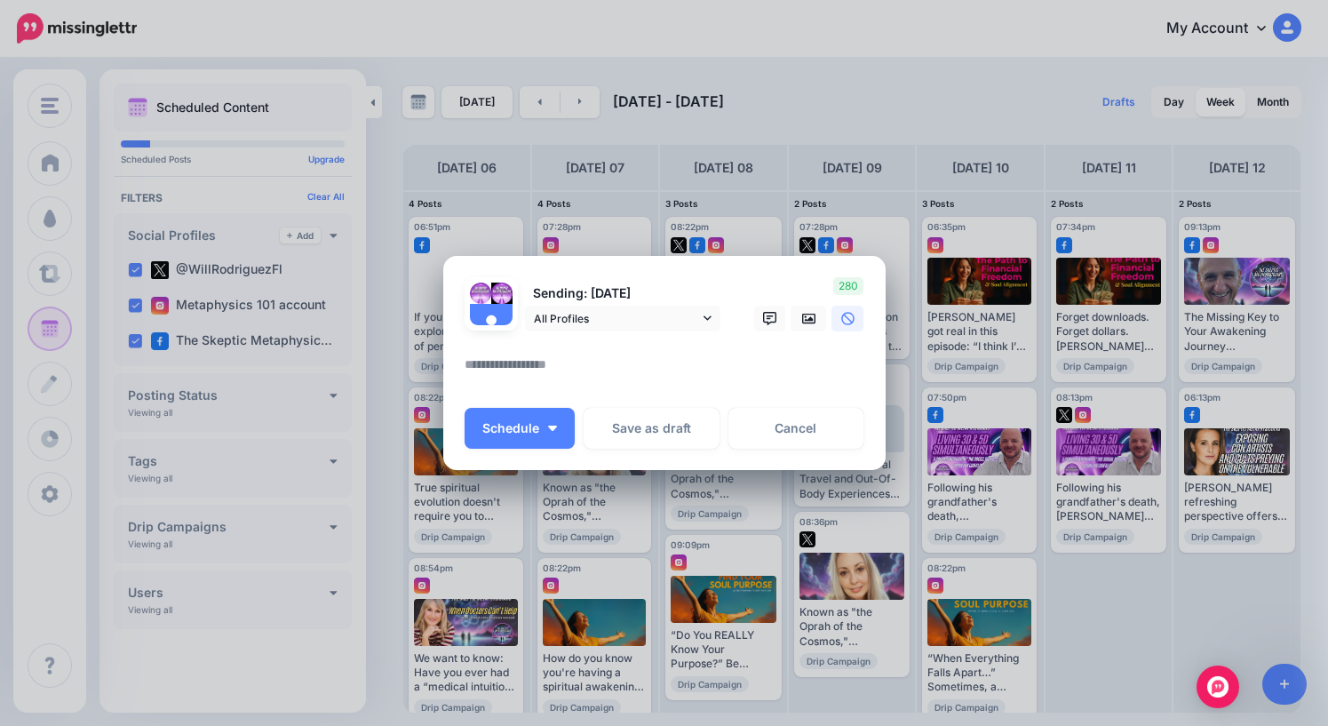
click at [618, 362] on textarea at bounding box center [669, 370] width 409 height 35
paste textarea "**********"
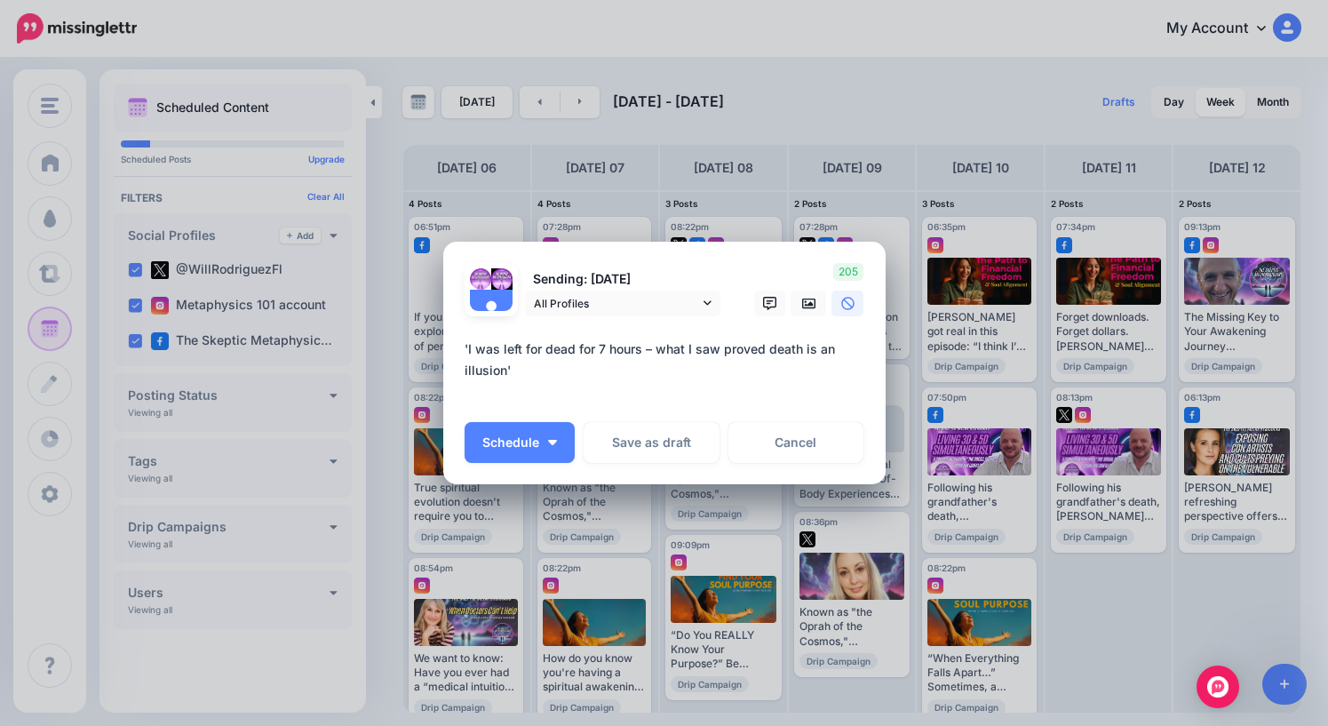
click at [508, 391] on textarea "**********" at bounding box center [669, 370] width 409 height 64
paste textarea "**********"
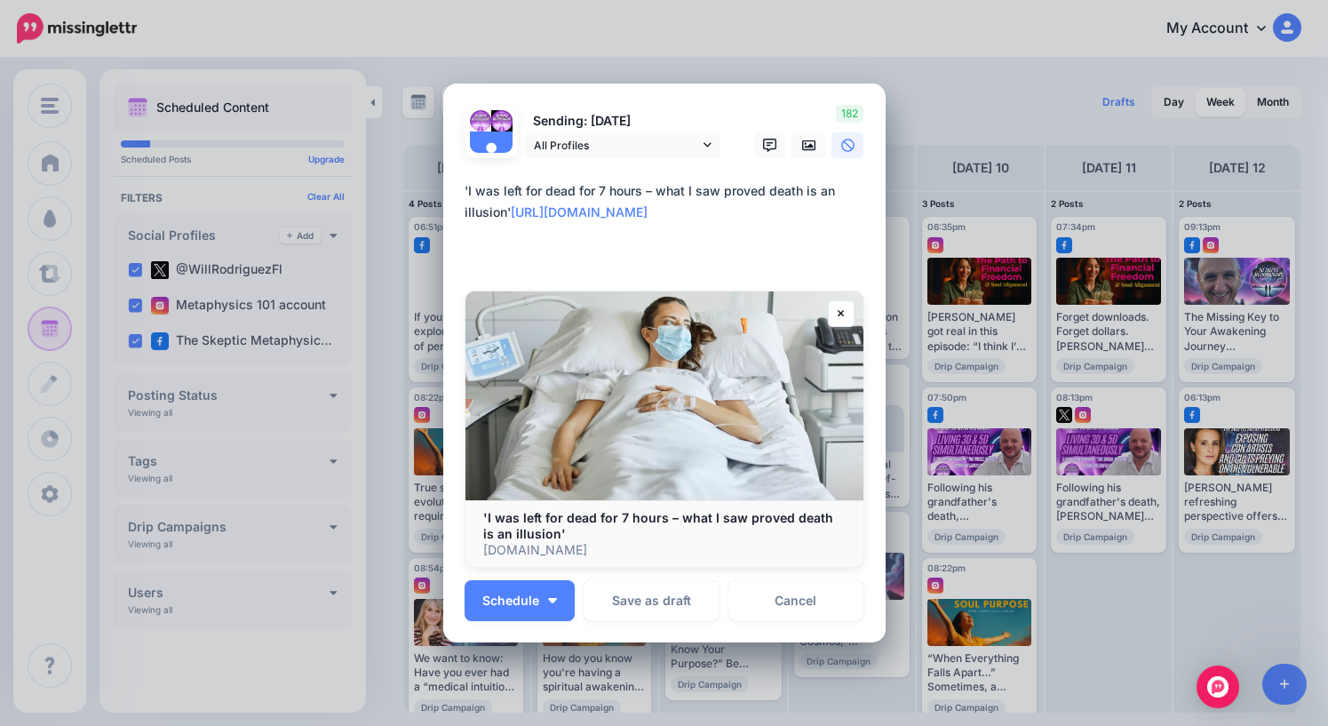
drag, startPoint x: 536, startPoint y: 258, endPoint x: 449, endPoint y: 182, distance: 115.2
click at [449, 182] on div "Loading Sending: 11th Oct All Profiles" at bounding box center [664, 363] width 442 height 560
click at [552, 213] on textarea "**********" at bounding box center [669, 222] width 409 height 85
type textarea "**********"
click at [523, 591] on button "Schedule" at bounding box center [520, 600] width 110 height 41
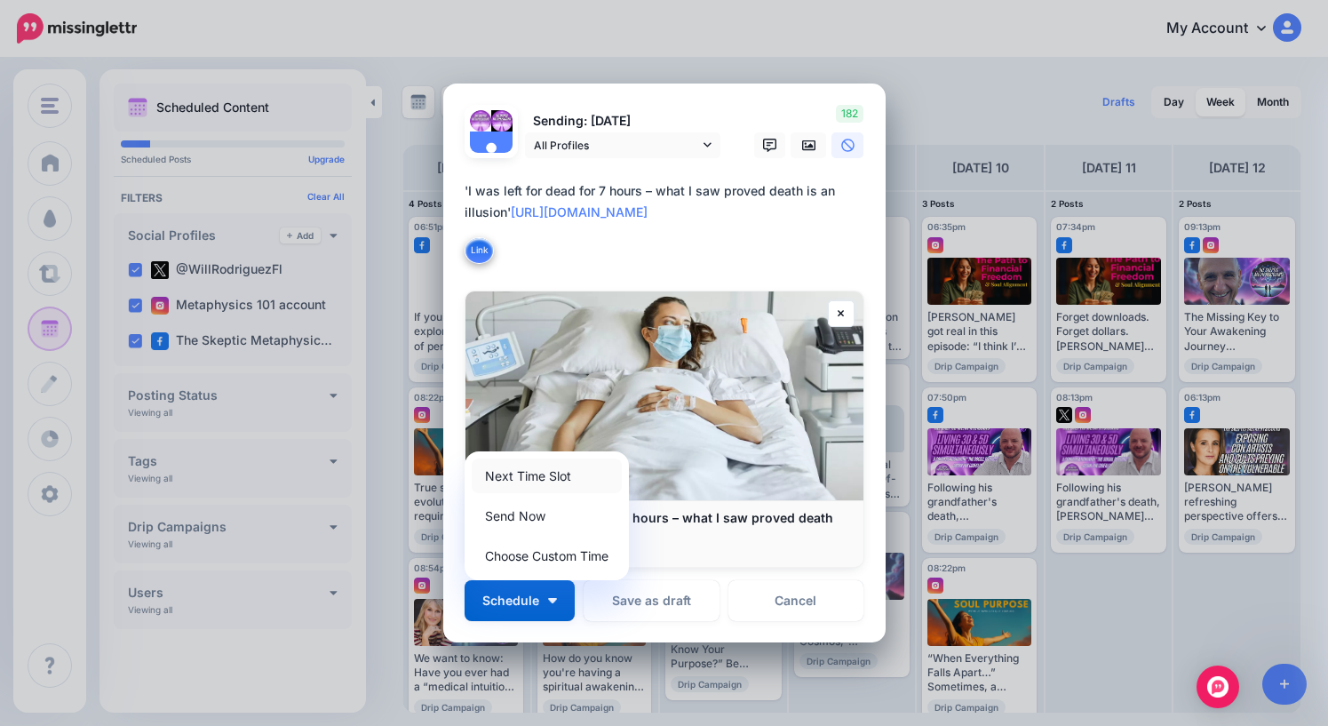
click at [531, 480] on link "Next Time Slot" at bounding box center [547, 475] width 150 height 35
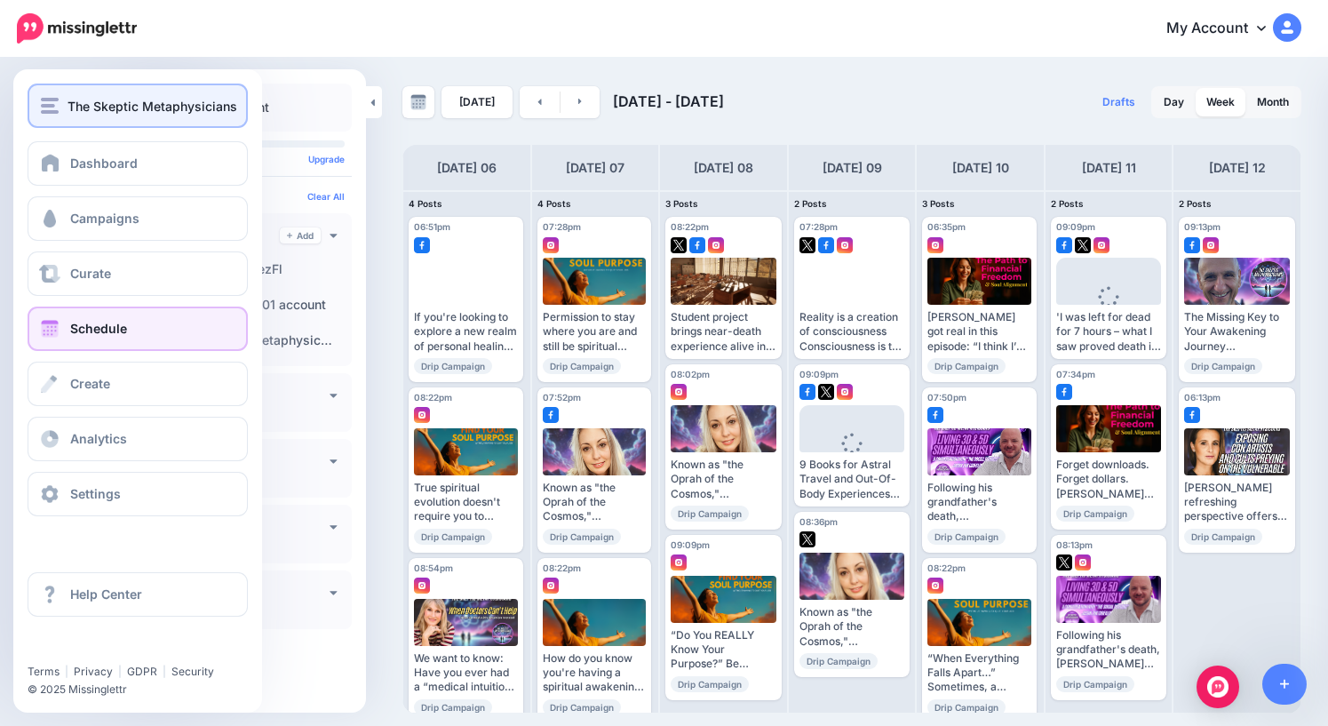
click at [76, 111] on span "The Skeptic Metaphysicians" at bounding box center [153, 106] width 170 height 20
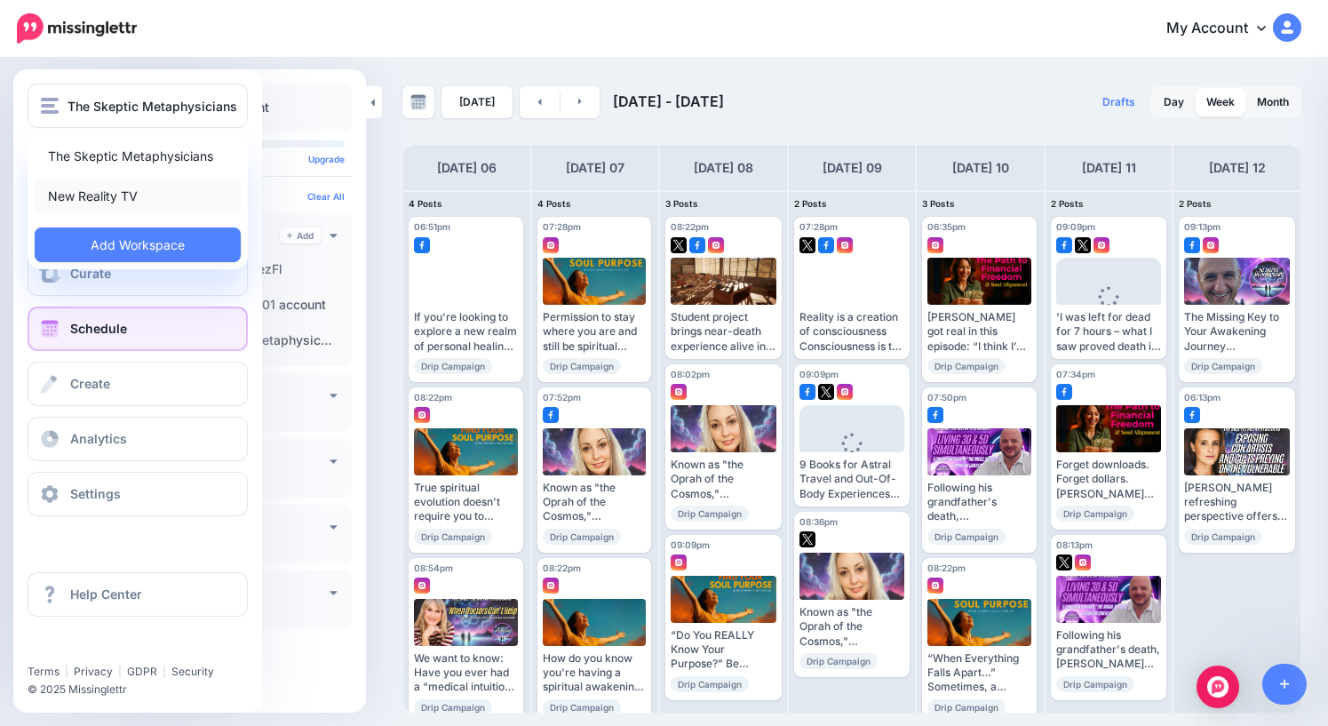
click at [94, 196] on link "New Reality TV" at bounding box center [138, 196] width 206 height 35
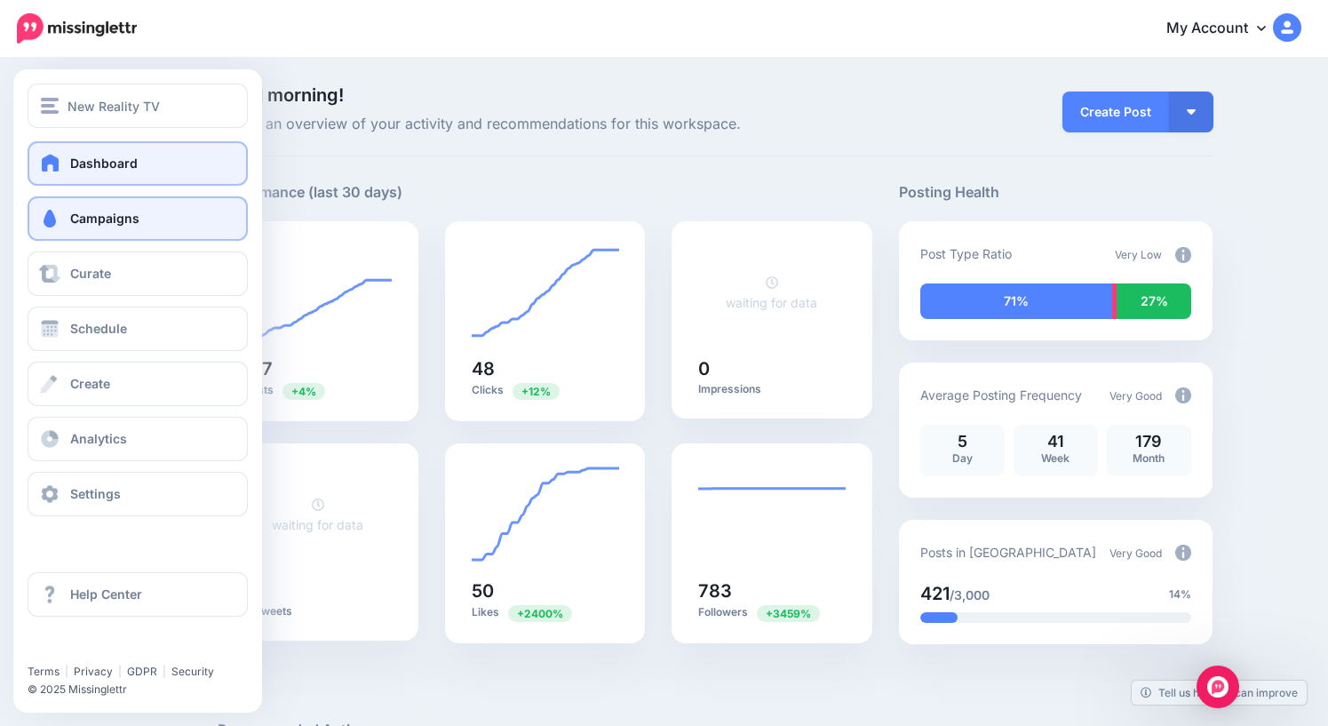
click at [104, 219] on span "Campaigns" at bounding box center [104, 217] width 69 height 15
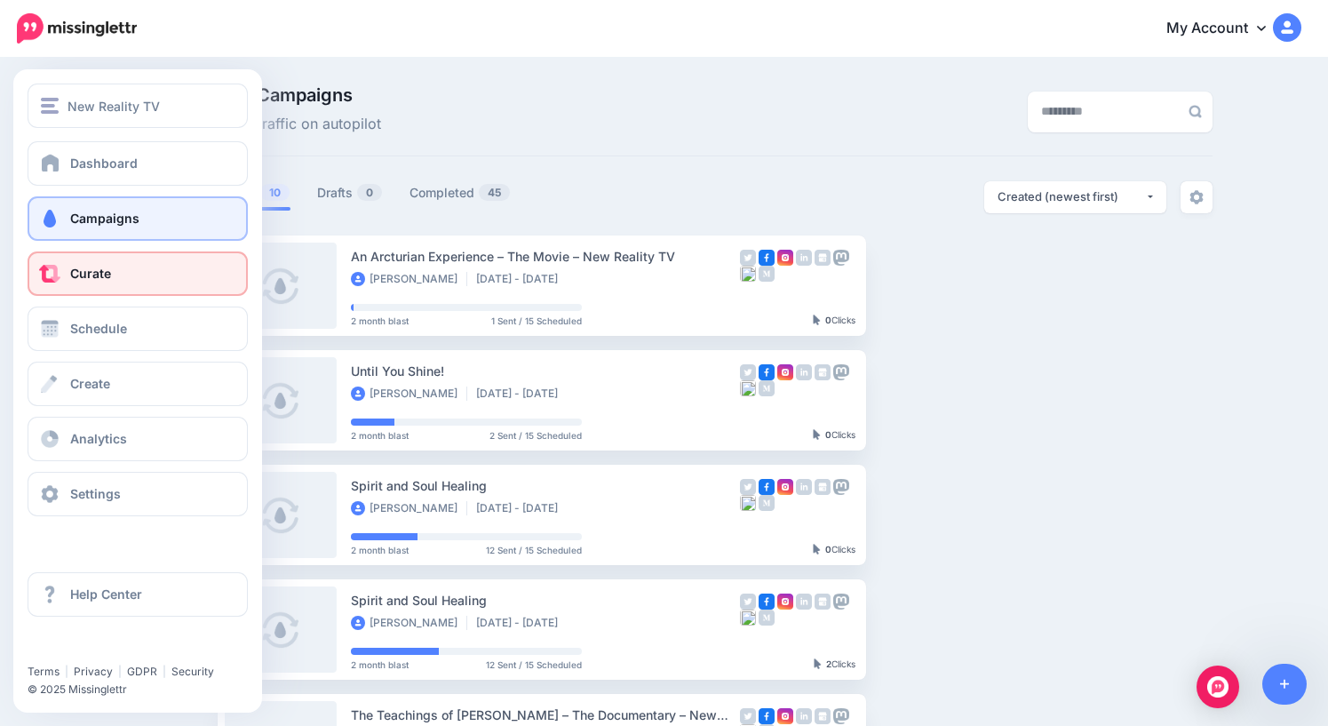
click at [92, 275] on span "Curate" at bounding box center [90, 273] width 41 height 15
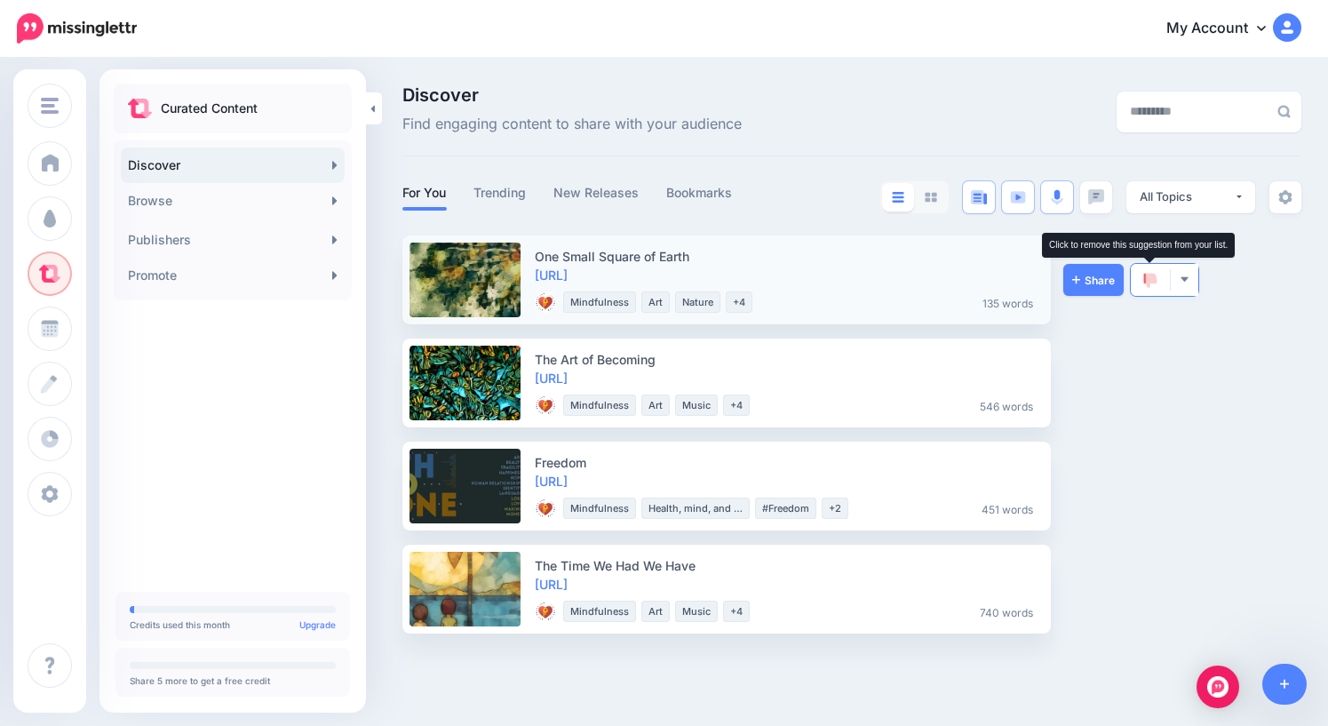
click at [1147, 276] on img at bounding box center [1150, 281] width 14 height 16
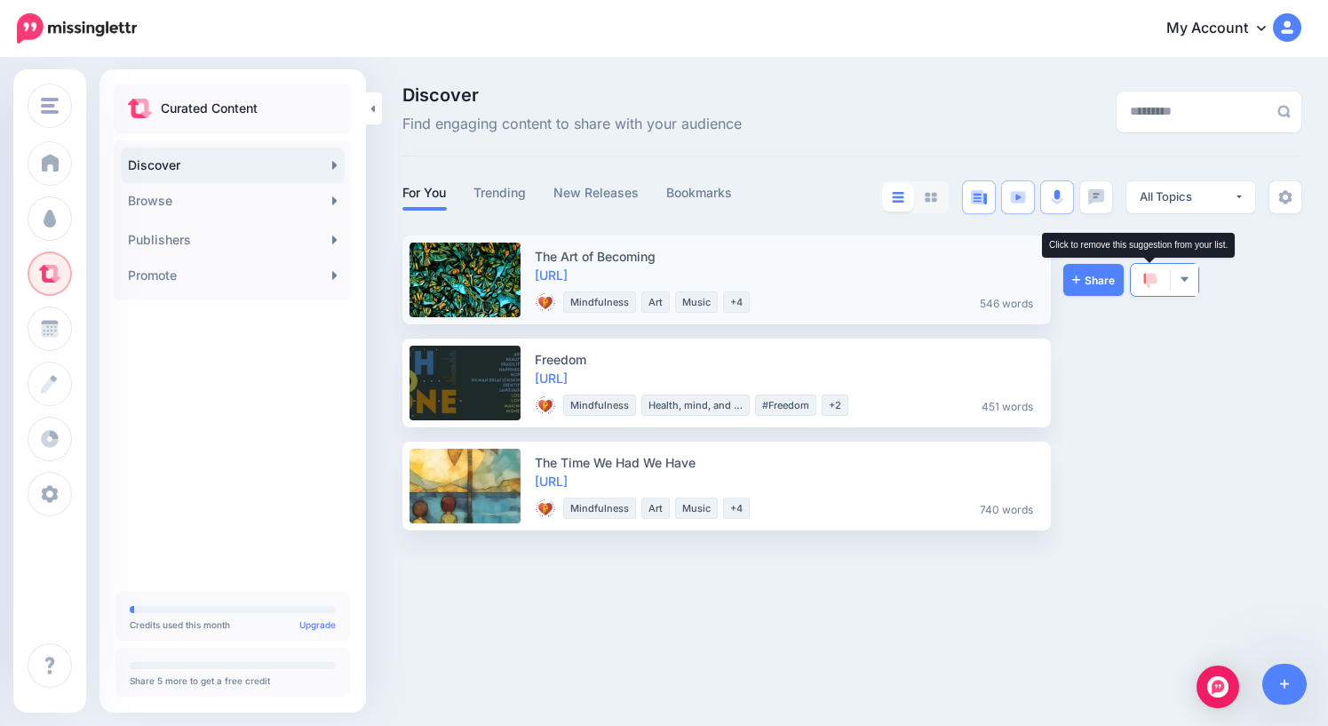
click at [1150, 275] on img at bounding box center [1150, 281] width 14 height 16
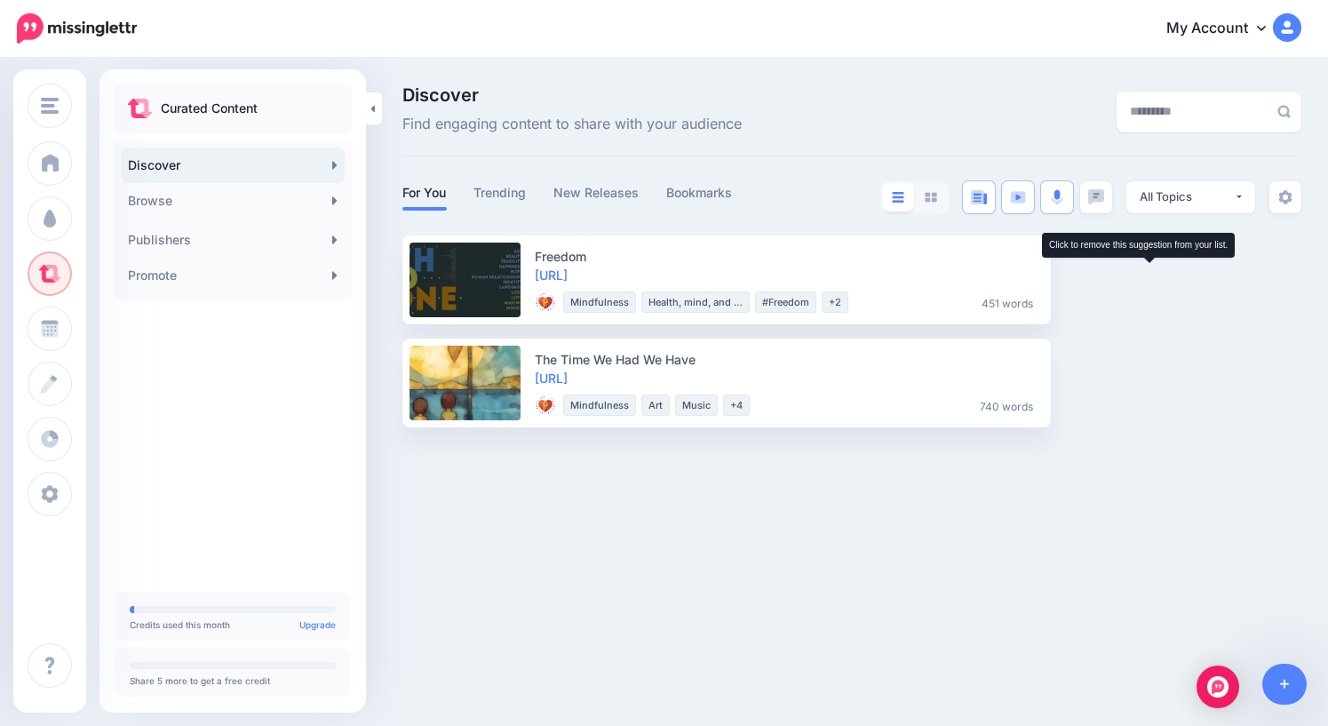
click at [1150, 275] on img at bounding box center [1150, 281] width 14 height 16
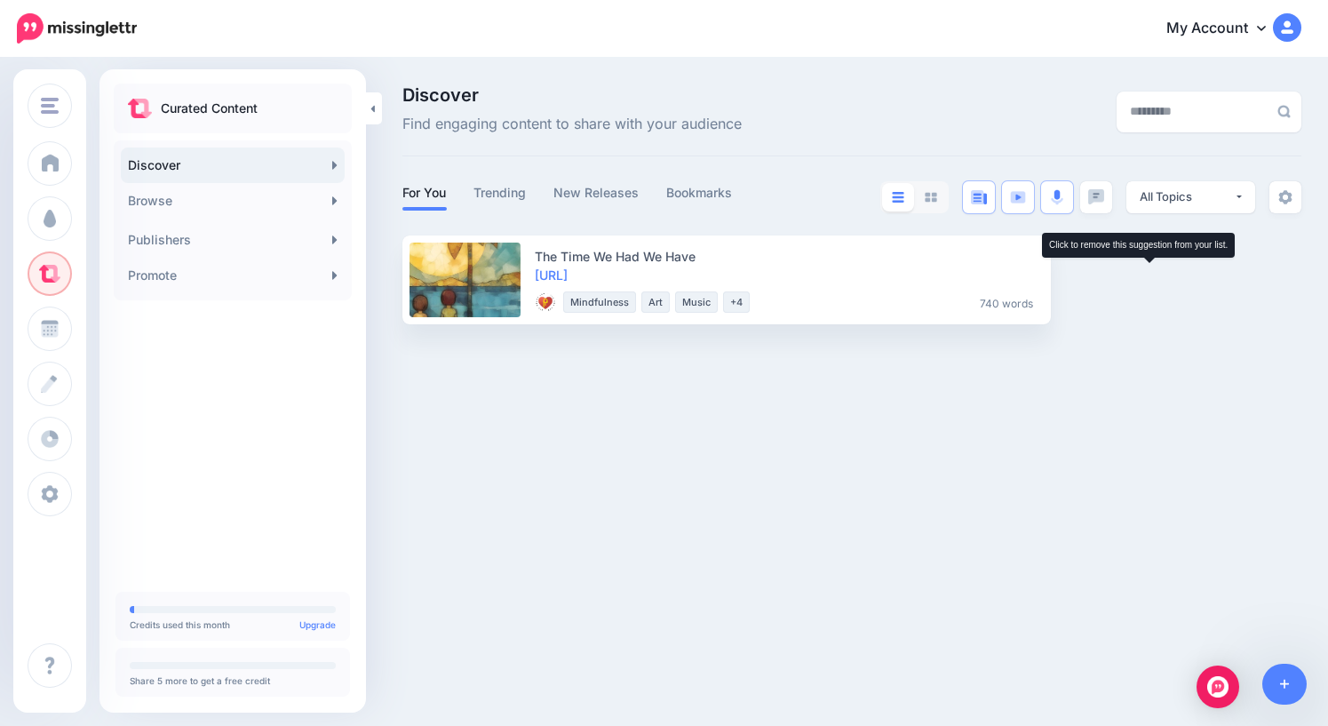
click at [1150, 275] on img at bounding box center [1150, 281] width 14 height 16
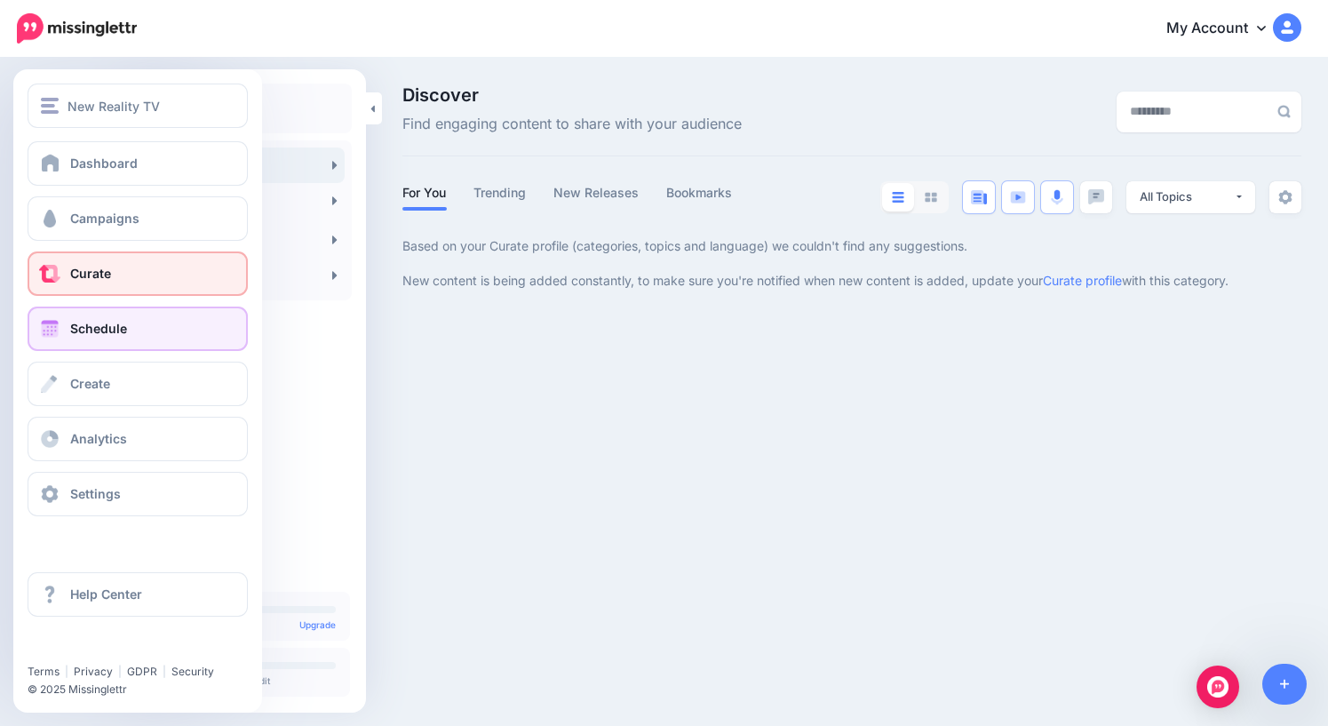
click at [88, 330] on span "Schedule" at bounding box center [98, 328] width 57 height 15
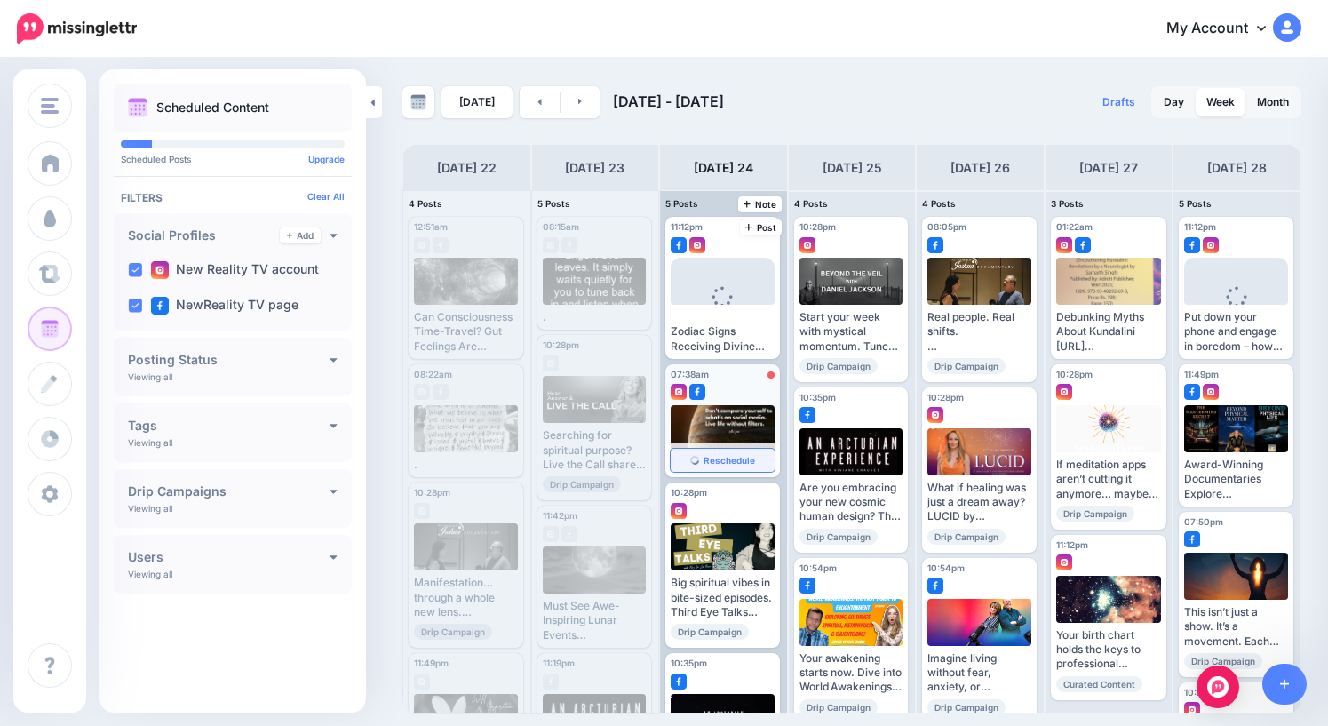
click at [730, 459] on span "Reschedule" at bounding box center [729, 460] width 52 height 9
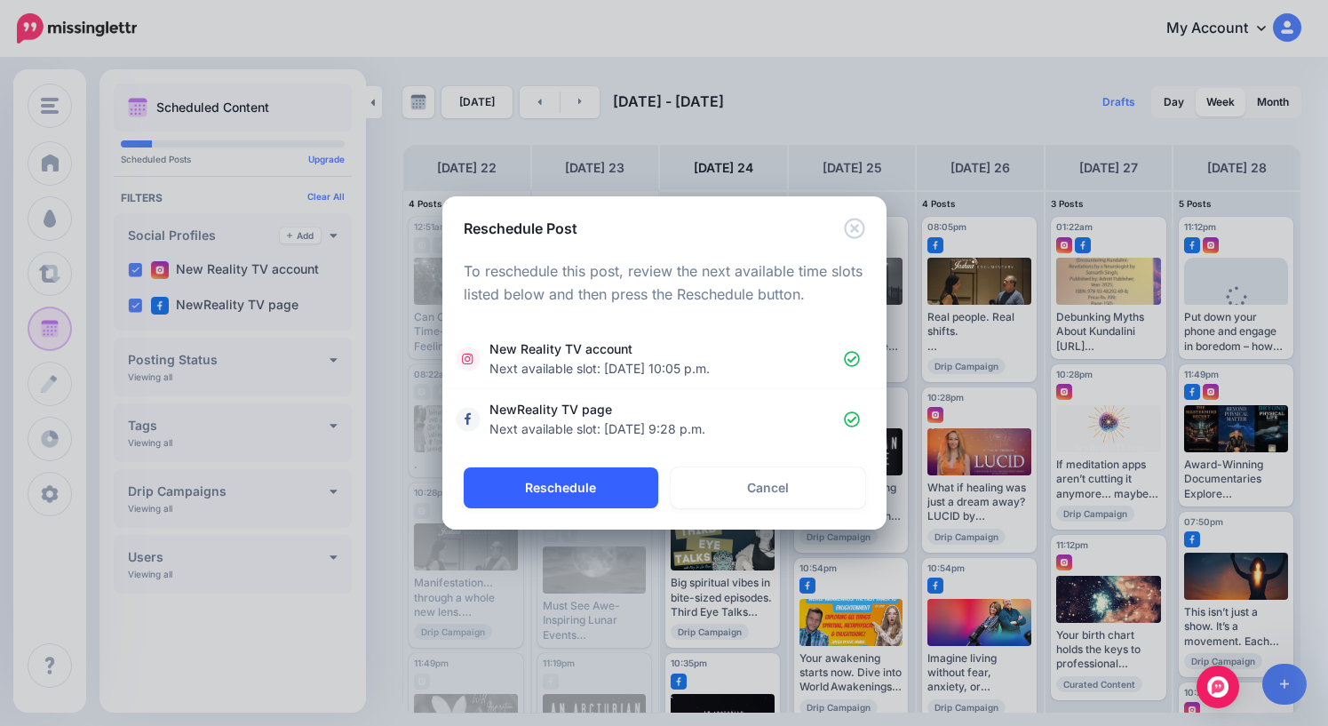
click at [576, 487] on button "Reschedule" at bounding box center [561, 487] width 195 height 41
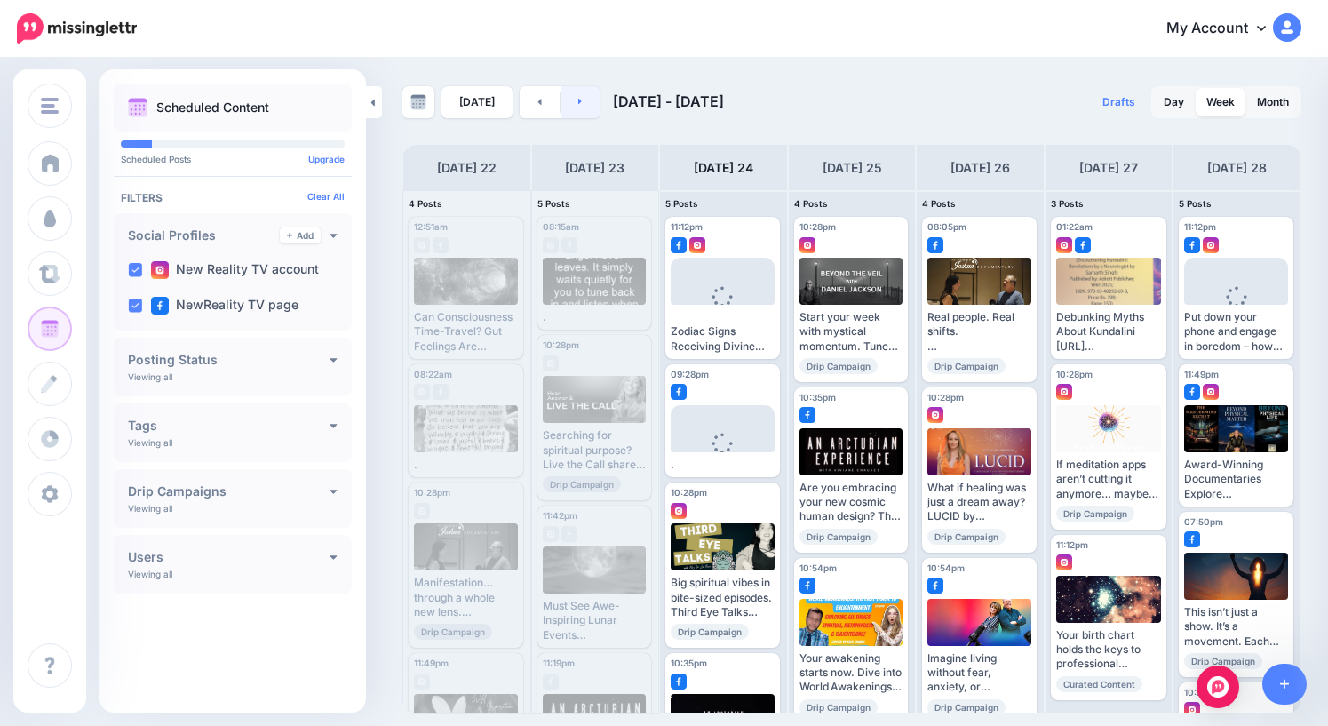
click at [577, 101] on link at bounding box center [580, 102] width 40 height 32
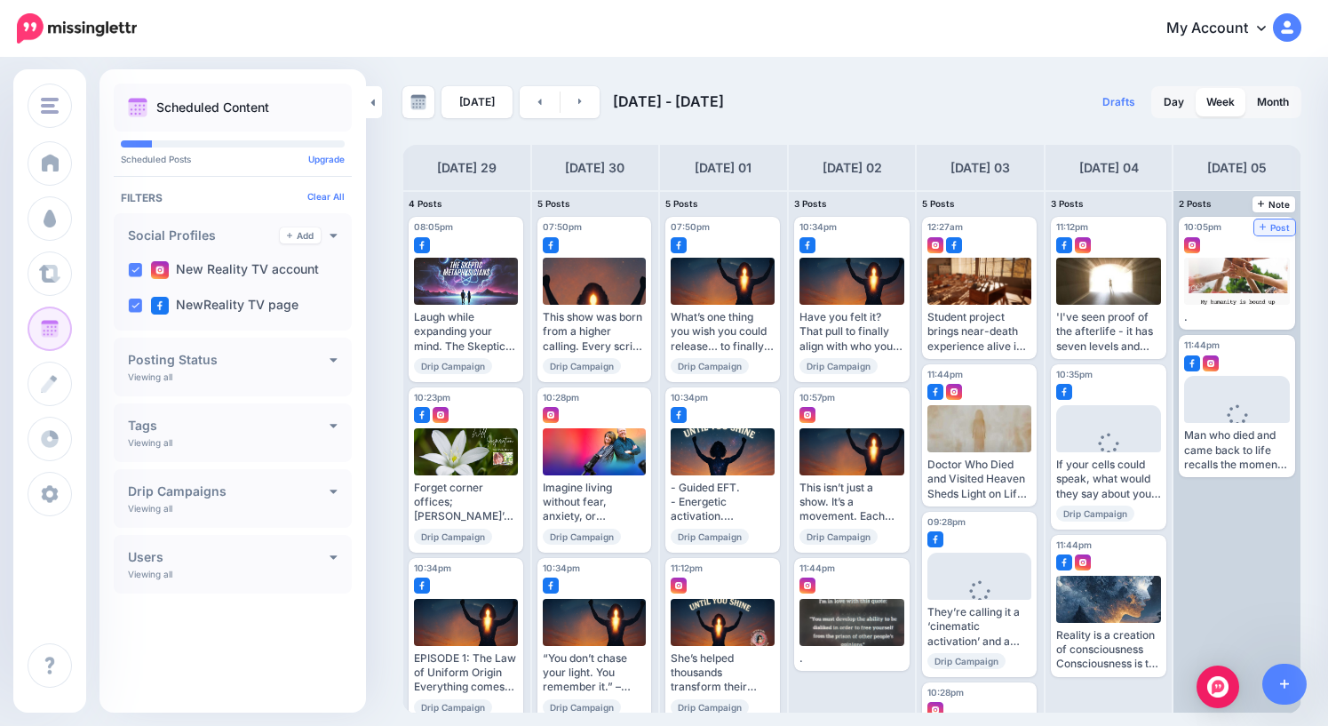
click at [1280, 225] on span "Post" at bounding box center [1274, 227] width 31 height 9
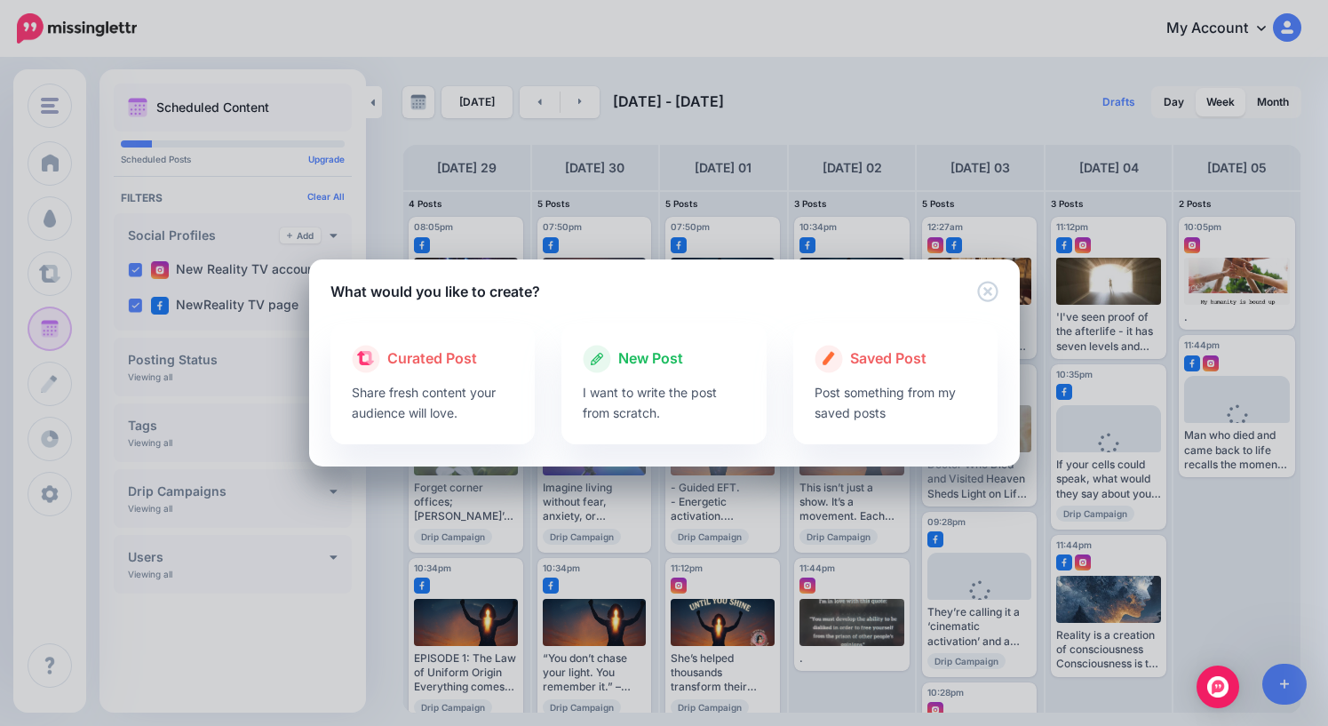
click at [649, 363] on span "New Post" at bounding box center [650, 358] width 65 height 23
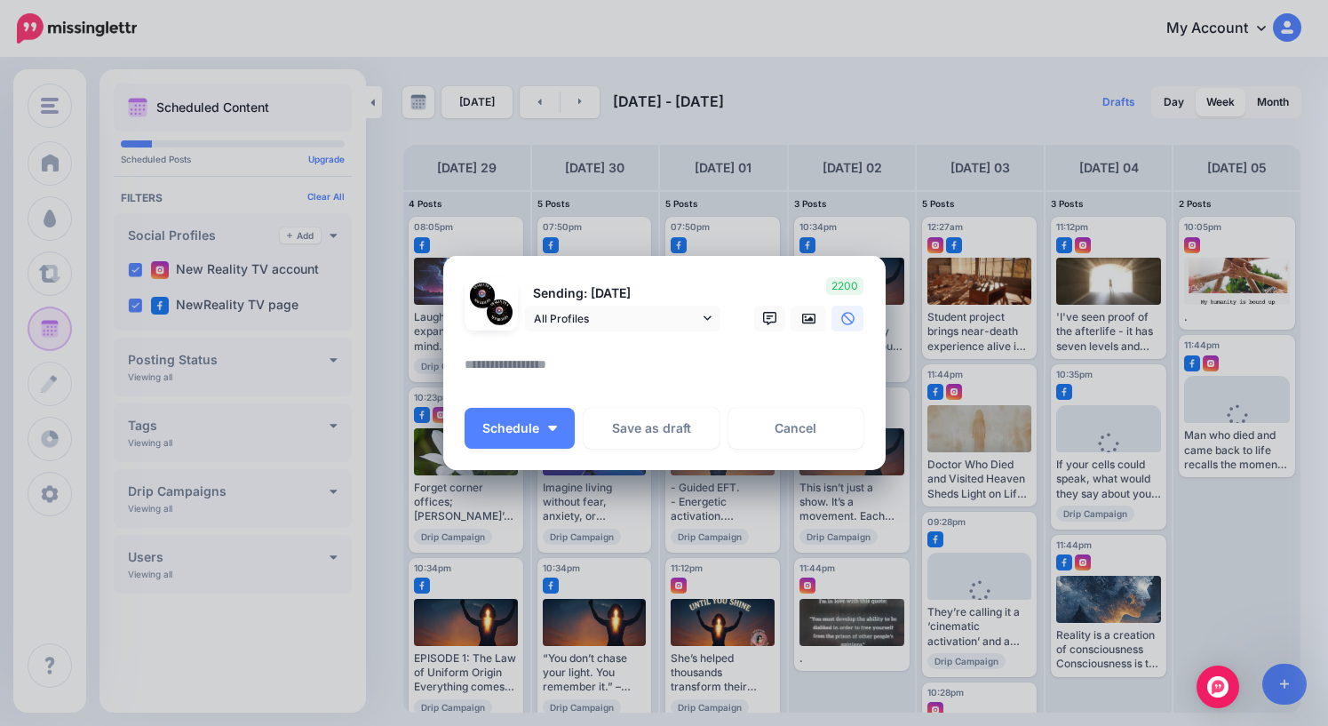
click at [632, 363] on textarea at bounding box center [669, 370] width 409 height 35
paste textarea "**********"
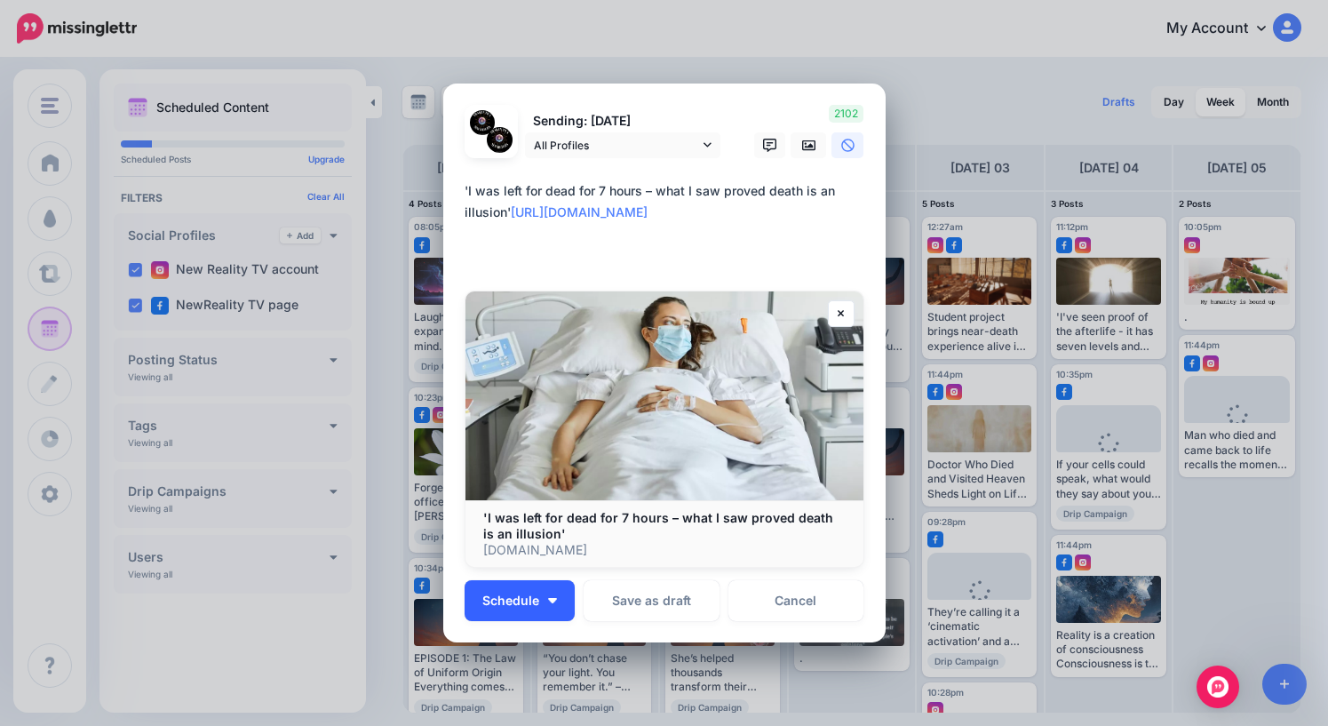
type textarea "**********"
click at [529, 604] on span "Schedule" at bounding box center [510, 600] width 57 height 12
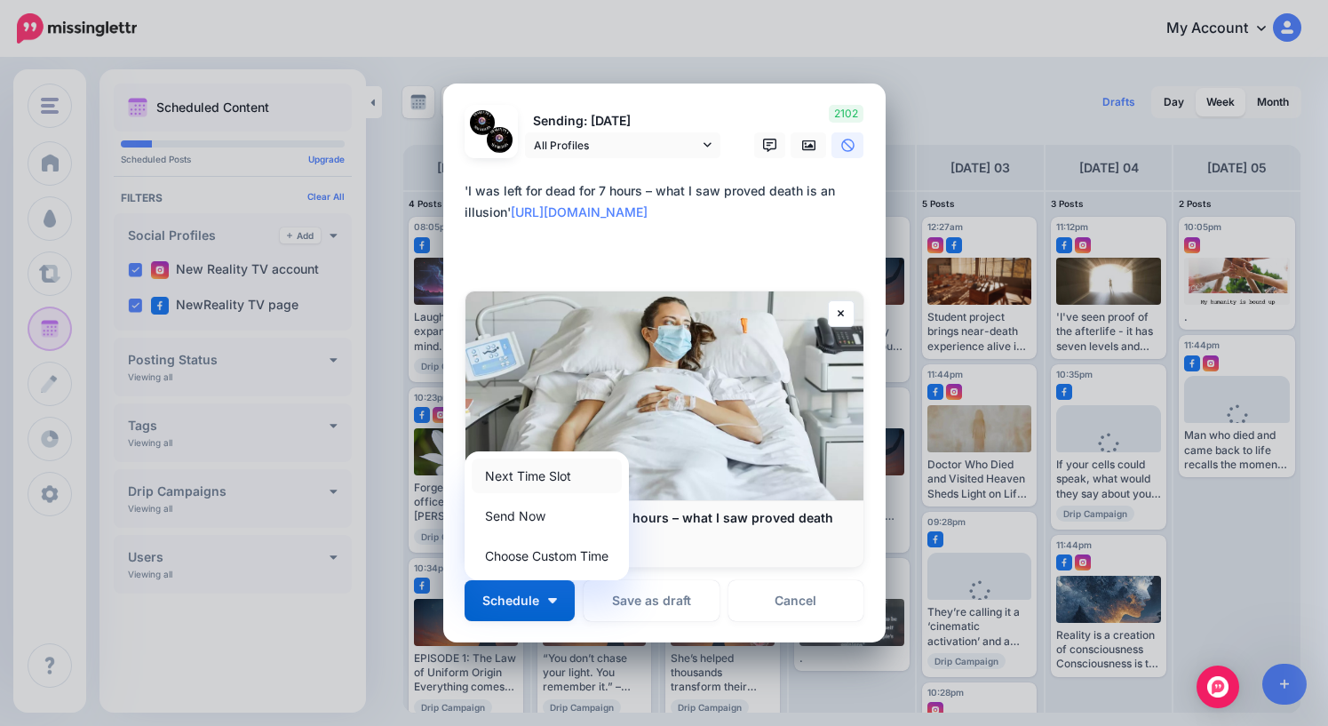
click at [538, 480] on link "Next Time Slot" at bounding box center [547, 475] width 150 height 35
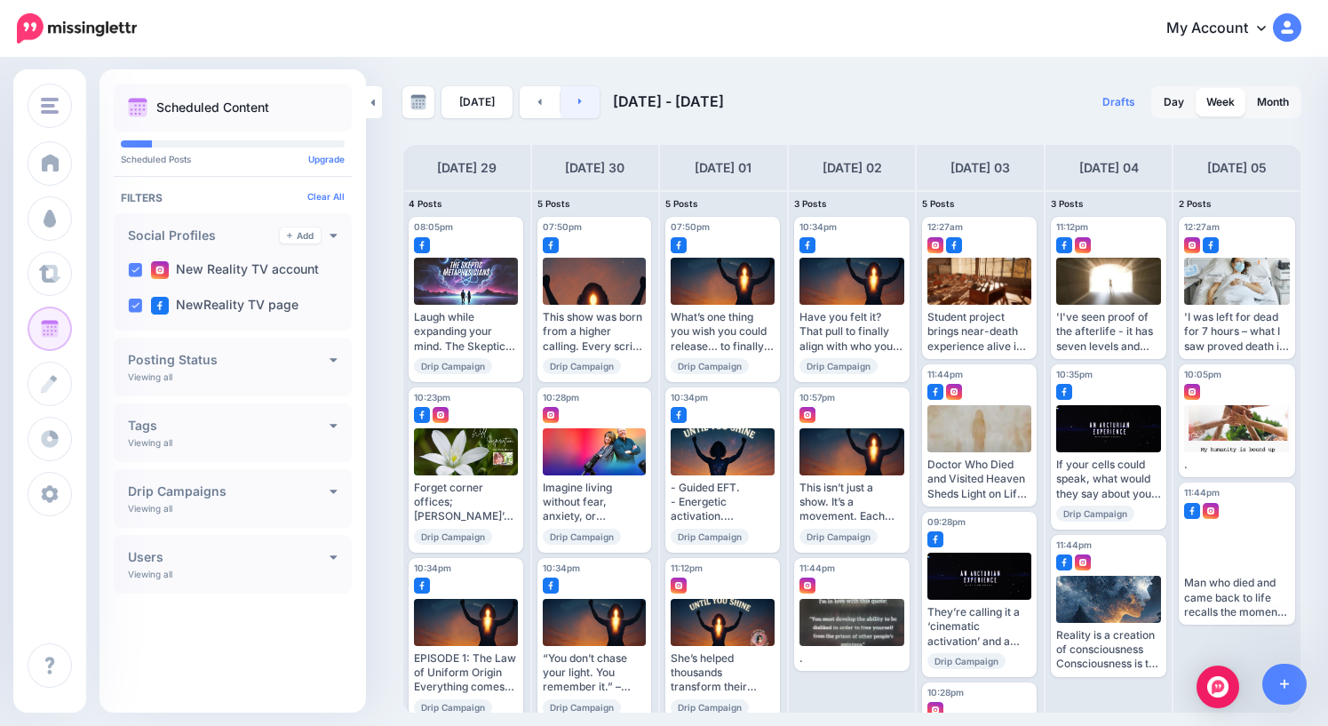
click at [577, 97] on link at bounding box center [580, 102] width 40 height 32
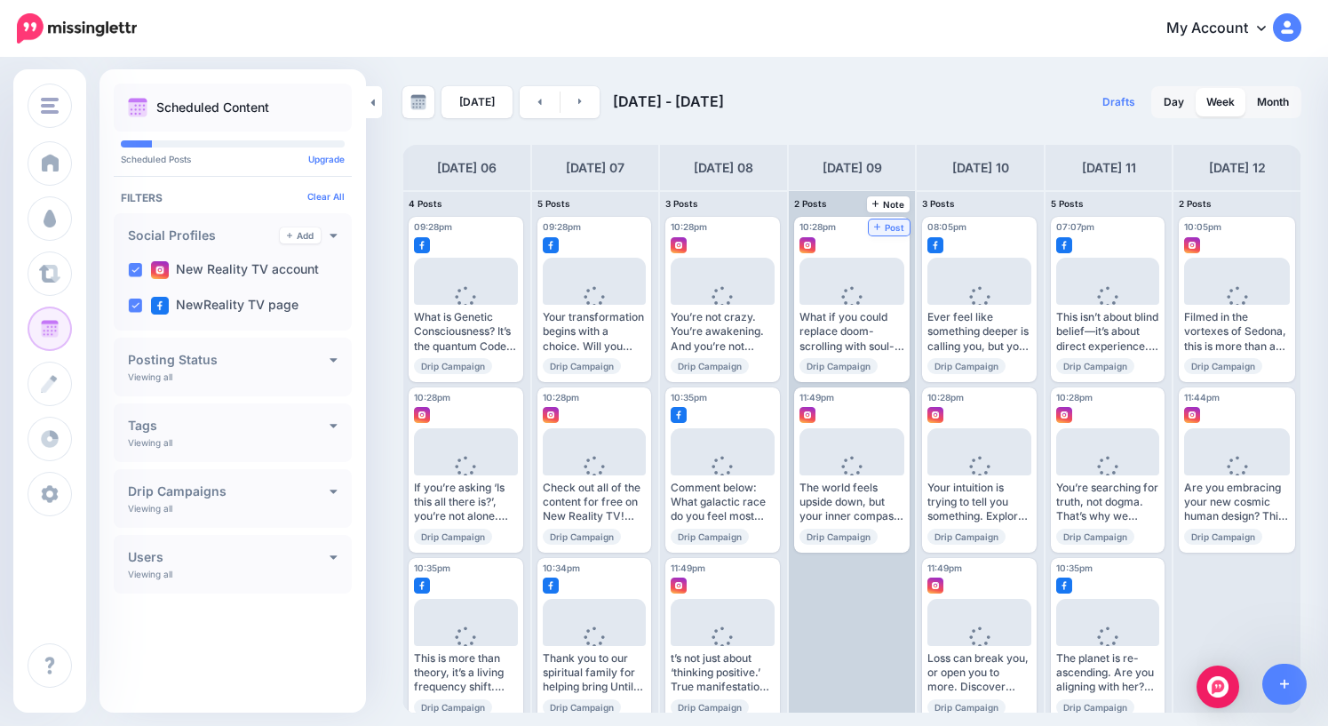
click at [893, 228] on span "Post" at bounding box center [889, 227] width 31 height 9
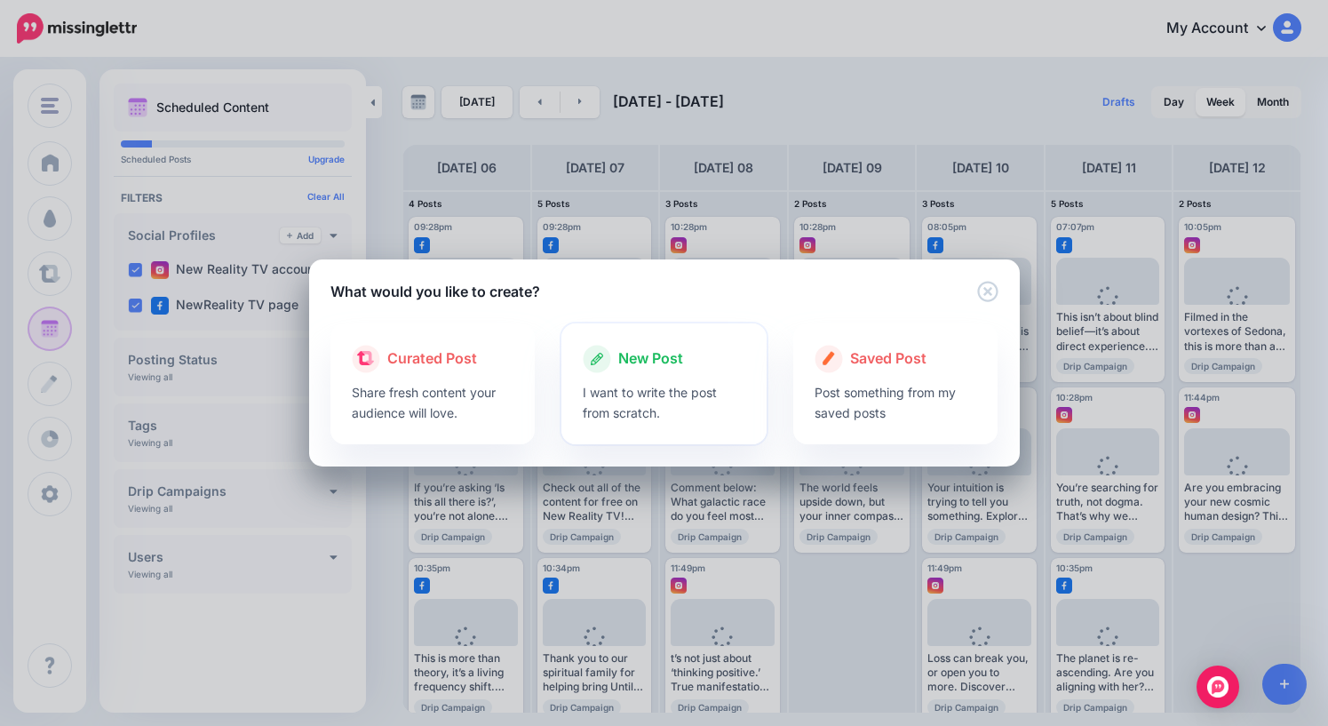
click at [648, 356] on span "New Post" at bounding box center [650, 358] width 65 height 23
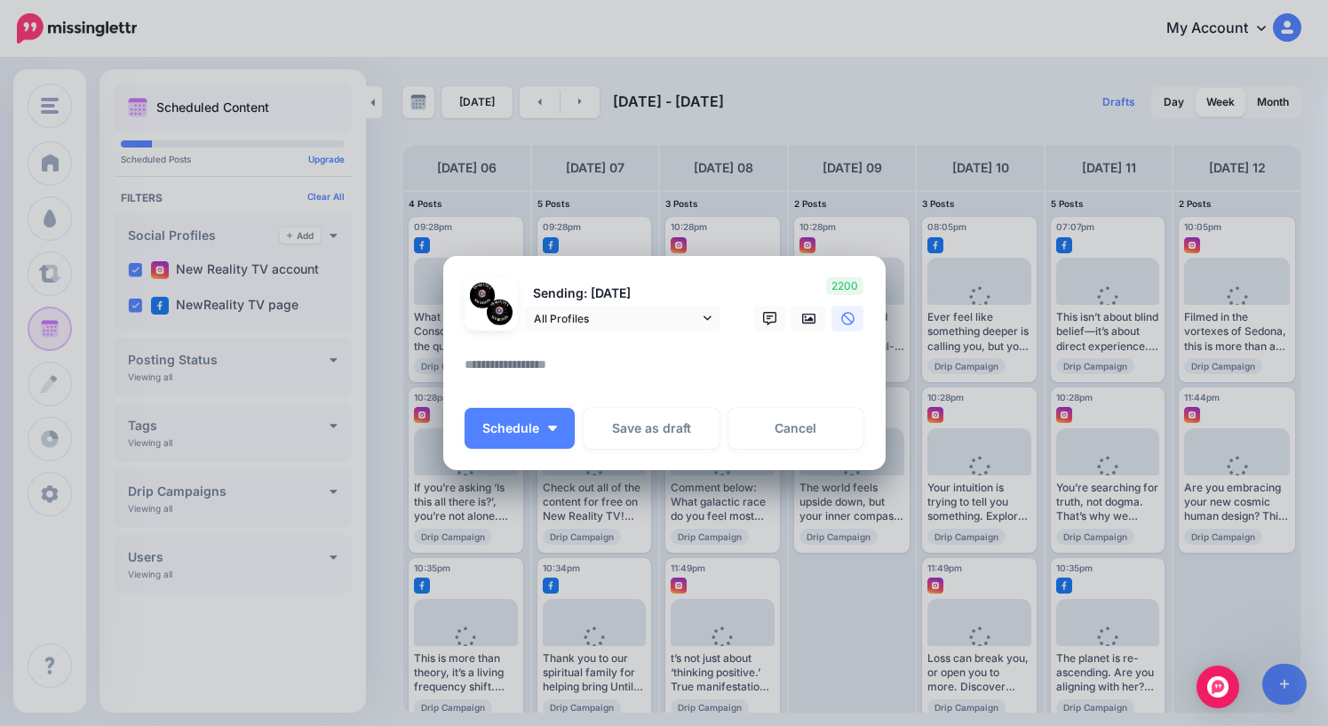
click at [637, 361] on textarea at bounding box center [669, 370] width 409 height 35
paste textarea "**********"
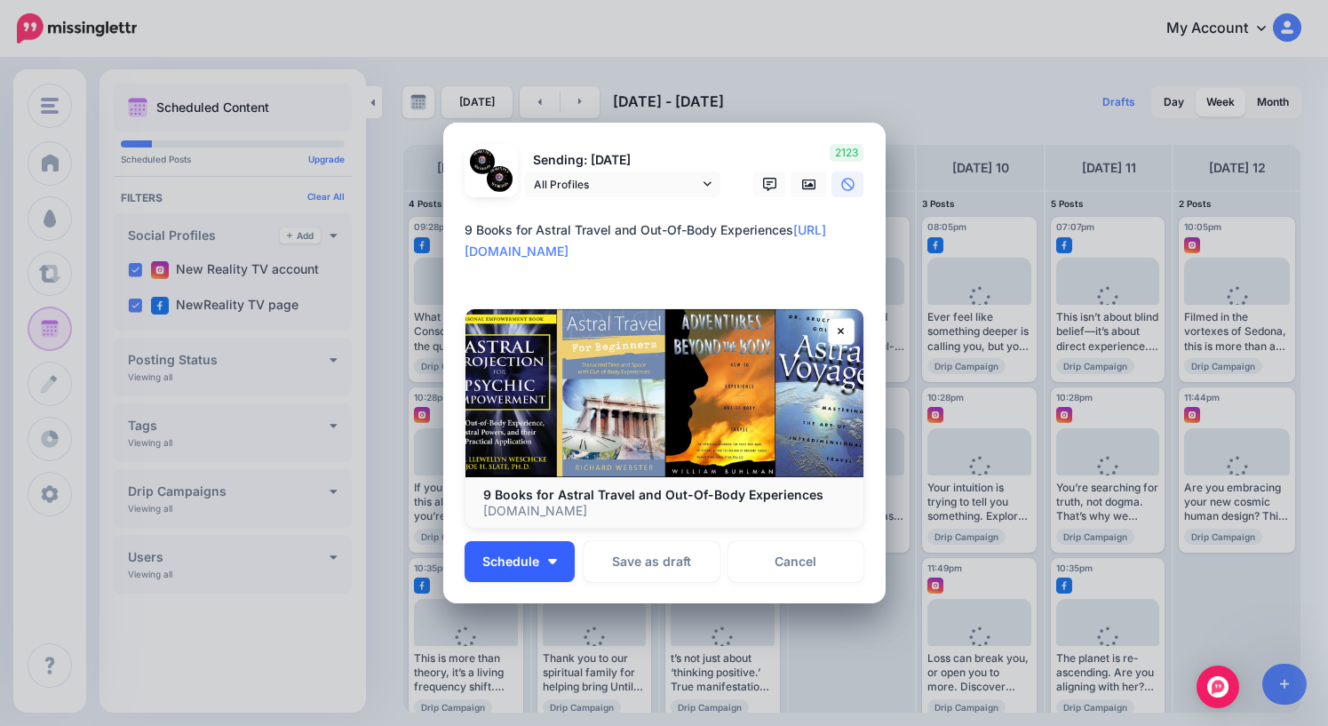
type textarea "**********"
click at [536, 560] on span "Schedule" at bounding box center [510, 561] width 57 height 12
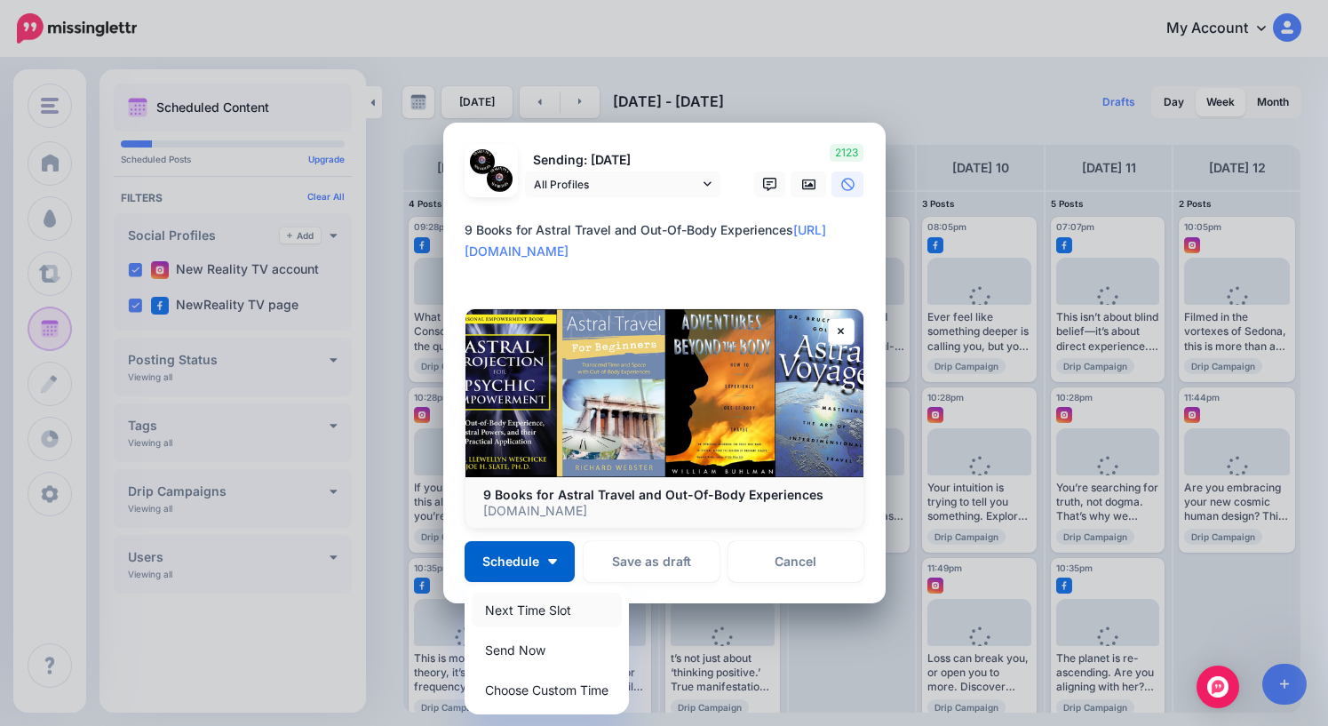
click at [533, 611] on link "Next Time Slot" at bounding box center [547, 609] width 150 height 35
